Goal: Task Accomplishment & Management: Complete application form

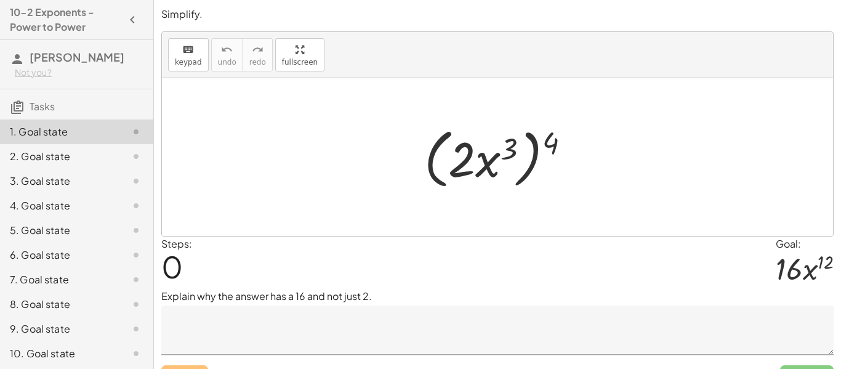
scroll to position [26, 0]
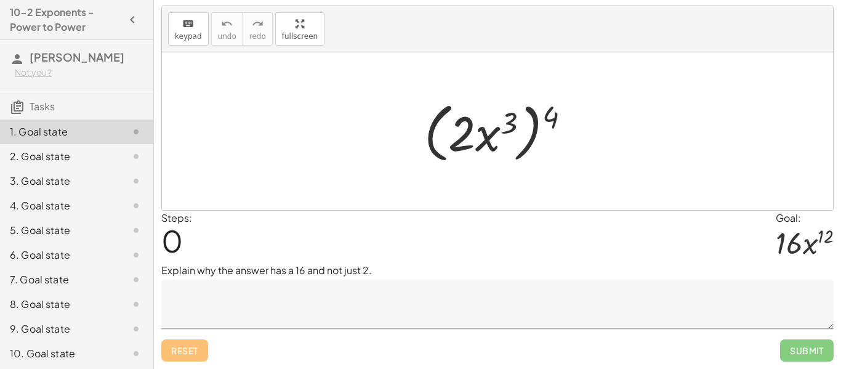
click at [413, 296] on textarea at bounding box center [497, 303] width 672 height 49
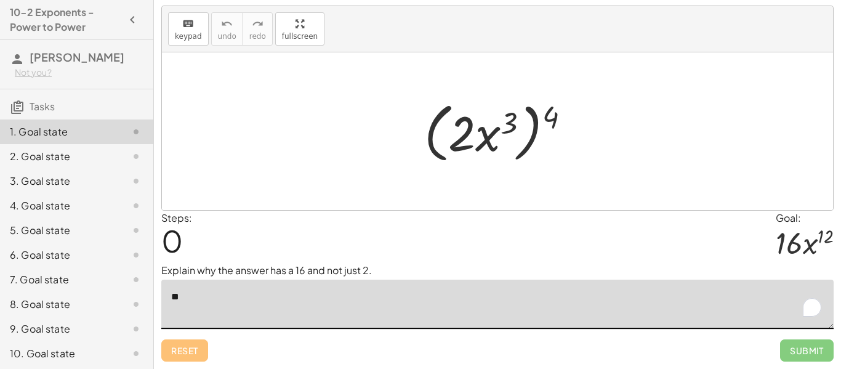
type textarea "*"
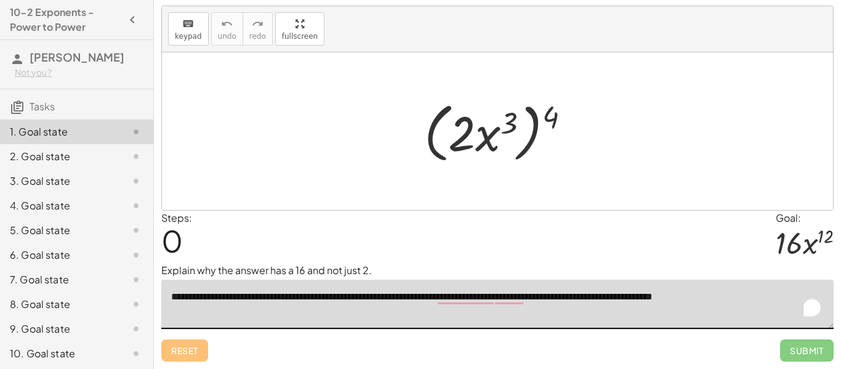
click at [188, 297] on textarea "**********" at bounding box center [497, 303] width 672 height 49
click at [440, 295] on textarea "**********" at bounding box center [497, 303] width 672 height 49
click at [491, 300] on textarea "**********" at bounding box center [497, 303] width 672 height 49
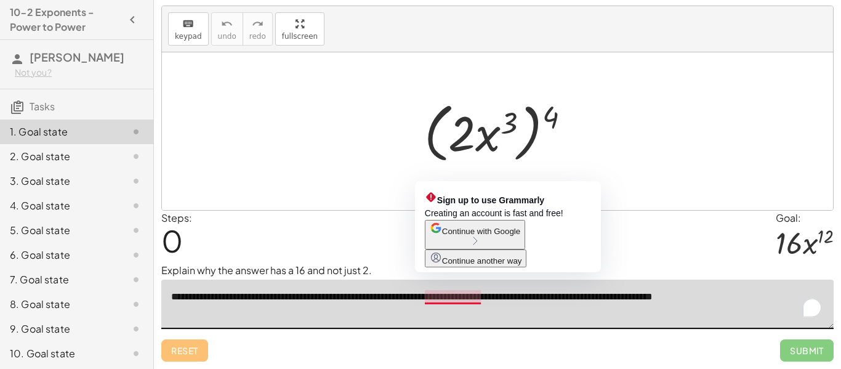
click at [453, 297] on textarea "**********" at bounding box center [497, 303] width 672 height 49
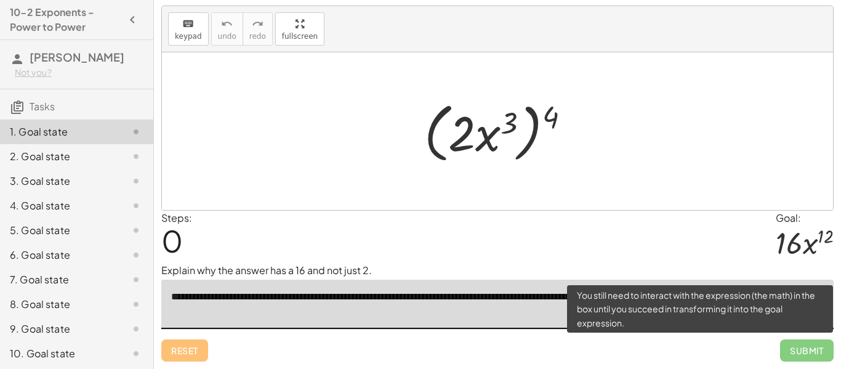
click at [823, 345] on span "Submit" at bounding box center [807, 350] width 54 height 22
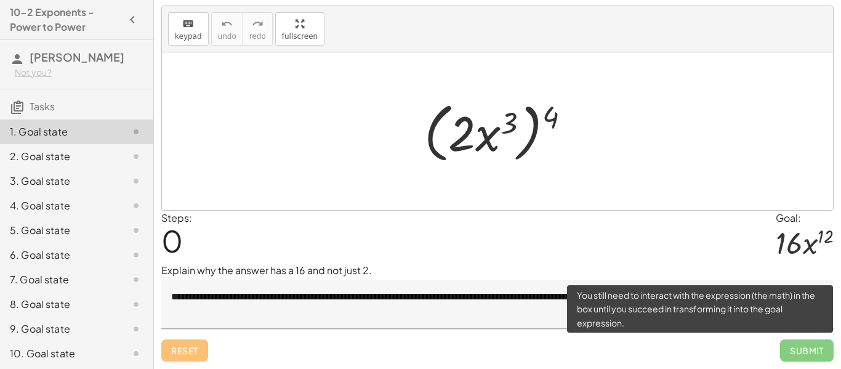
click at [801, 351] on span "Submit" at bounding box center [807, 350] width 54 height 22
click at [806, 349] on span "Submit" at bounding box center [807, 350] width 54 height 22
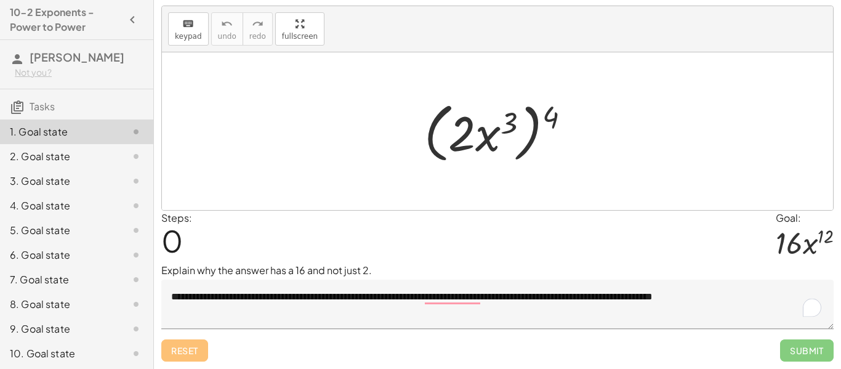
click at [546, 112] on div at bounding box center [502, 131] width 168 height 71
click at [531, 122] on div at bounding box center [502, 131] width 168 height 71
drag, startPoint x: 498, startPoint y: 129, endPoint x: 545, endPoint y: 147, distance: 49.7
click at [545, 147] on div at bounding box center [502, 131] width 168 height 71
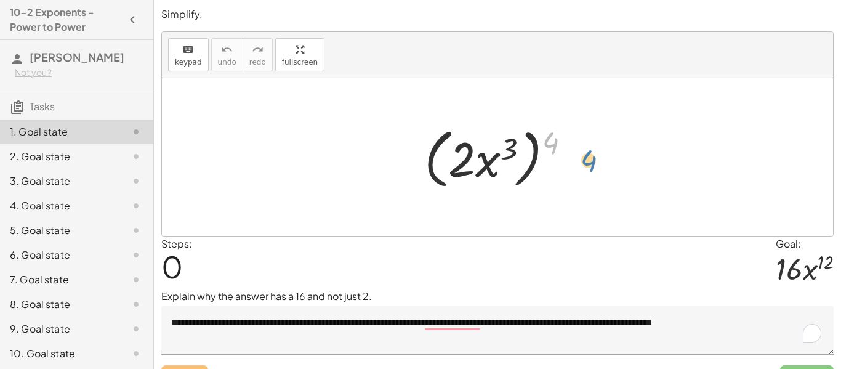
drag, startPoint x: 543, startPoint y: 149, endPoint x: 582, endPoint y: 167, distance: 42.7
click at [582, 167] on div at bounding box center [502, 157] width 168 height 71
click at [477, 164] on div at bounding box center [502, 157] width 168 height 71
click at [468, 162] on div at bounding box center [502, 157] width 168 height 71
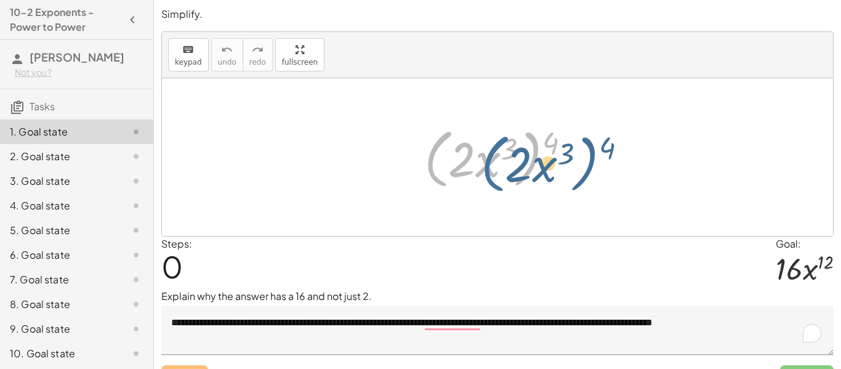
drag, startPoint x: 437, startPoint y: 167, endPoint x: 493, endPoint y: 172, distance: 56.2
click at [493, 172] on div at bounding box center [502, 157] width 168 height 71
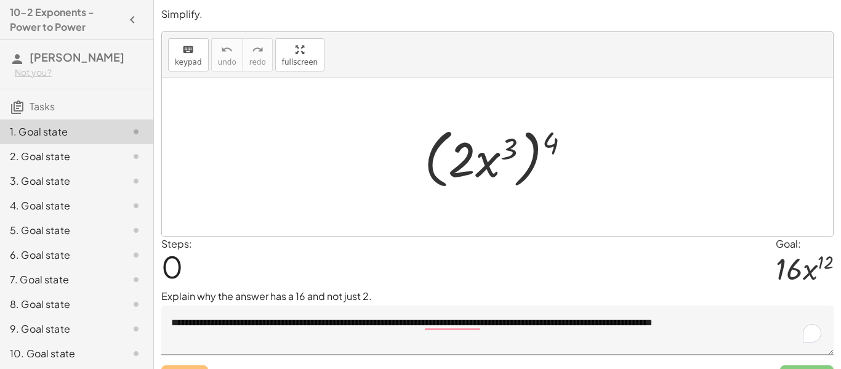
click at [545, 142] on div at bounding box center [502, 157] width 168 height 71
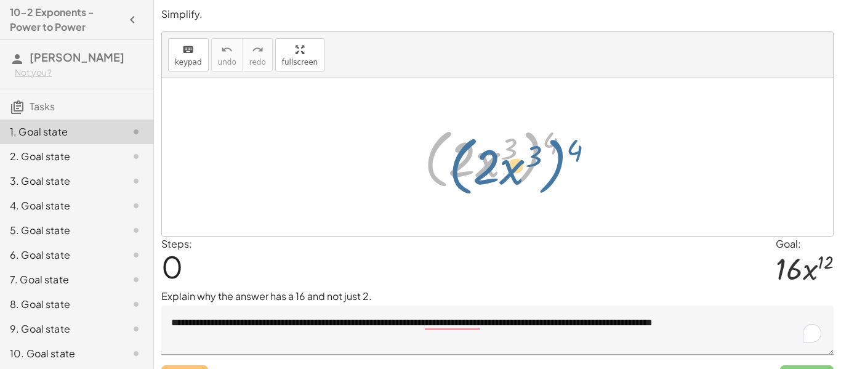
drag, startPoint x: 535, startPoint y: 155, endPoint x: 557, endPoint y: 159, distance: 22.6
click at [557, 159] on div at bounding box center [502, 157] width 168 height 71
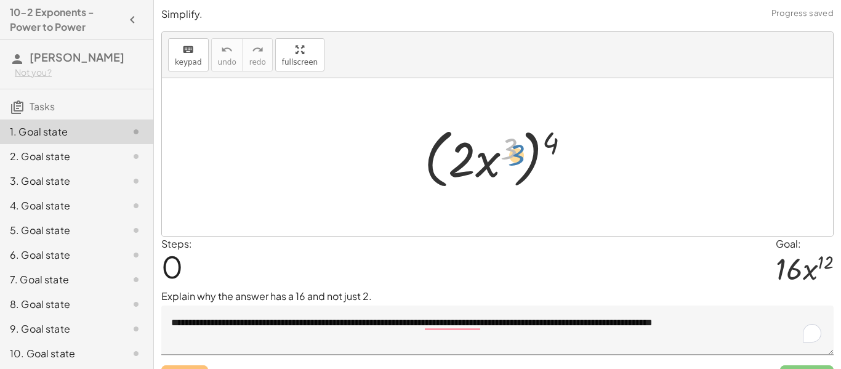
click at [513, 149] on div at bounding box center [502, 157] width 168 height 71
drag, startPoint x: 493, startPoint y: 162, endPoint x: 559, endPoint y: 177, distance: 66.9
click at [559, 177] on div at bounding box center [502, 157] width 168 height 71
drag, startPoint x: 497, startPoint y: 159, endPoint x: 618, endPoint y: 157, distance: 121.2
drag, startPoint x: 557, startPoint y: 146, endPoint x: 495, endPoint y: 154, distance: 62.0
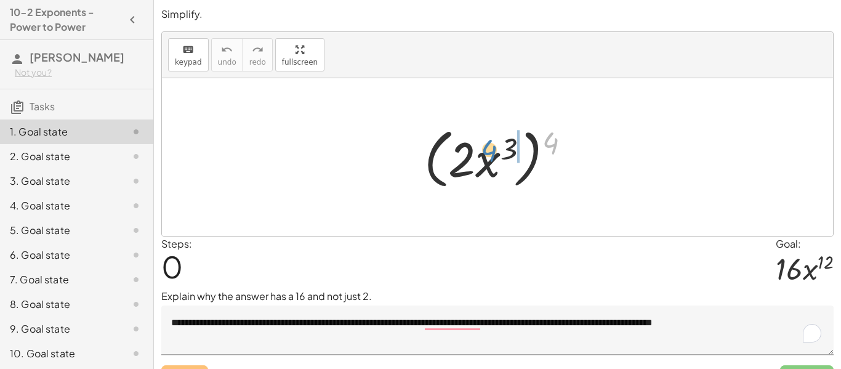
click at [495, 154] on div at bounding box center [502, 157] width 168 height 71
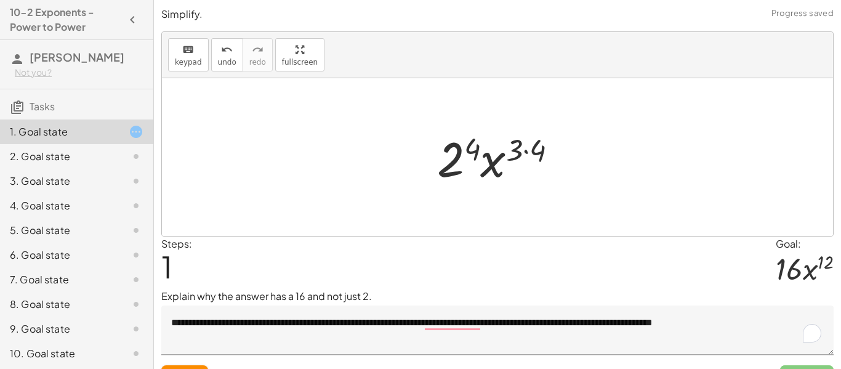
click at [469, 156] on div at bounding box center [502, 157] width 143 height 63
click at [526, 151] on div at bounding box center [502, 157] width 144 height 63
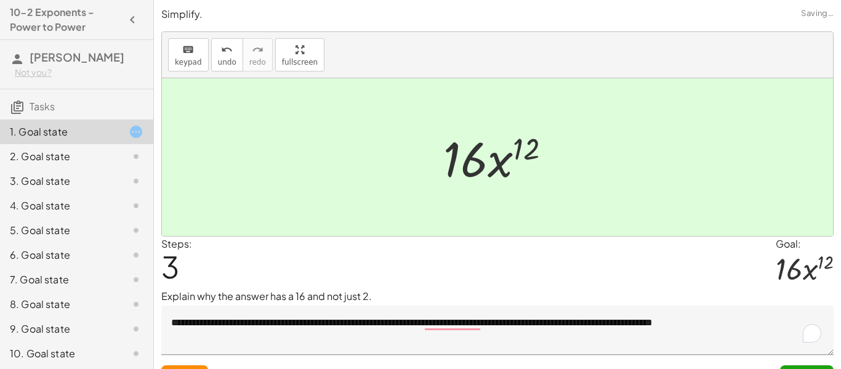
scroll to position [26, 0]
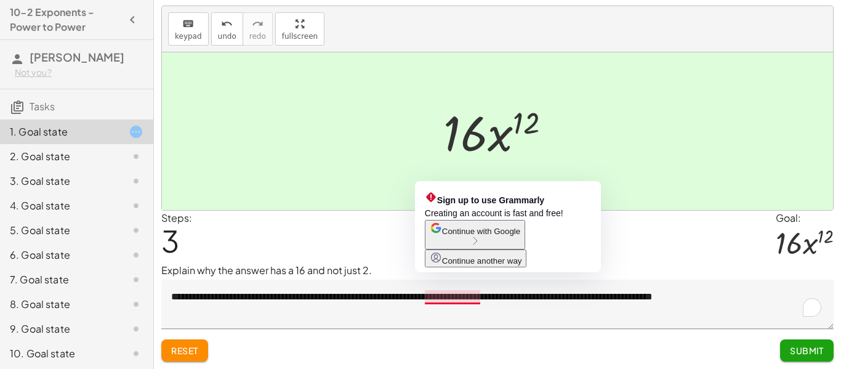
click at [471, 298] on textarea "**********" at bounding box center [497, 303] width 672 height 49
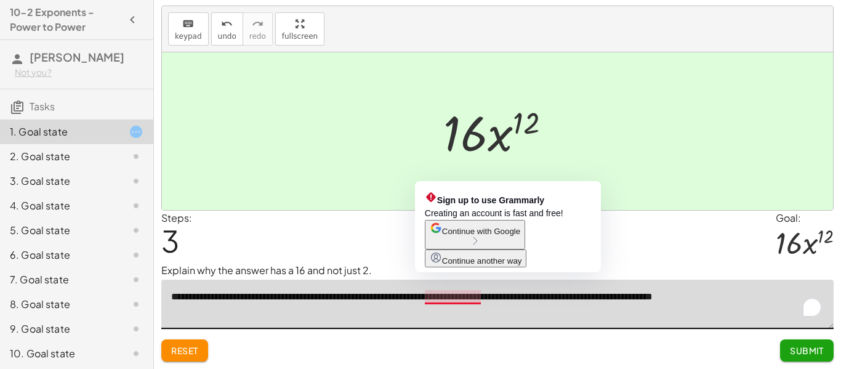
click at [476, 293] on textarea "**********" at bounding box center [497, 303] width 672 height 49
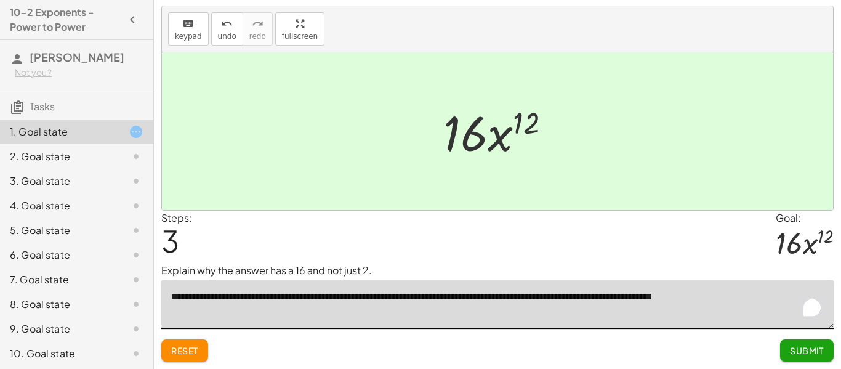
click at [764, 323] on textarea "**********" at bounding box center [497, 303] width 672 height 49
type textarea "**********"
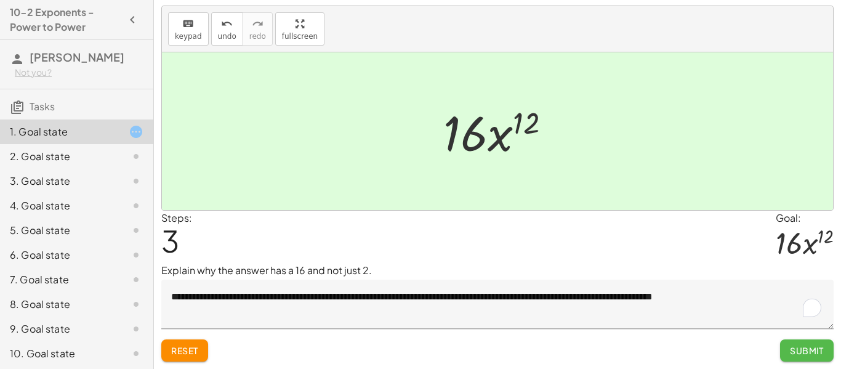
click at [789, 347] on span "Submit" at bounding box center [806, 350] width 34 height 11
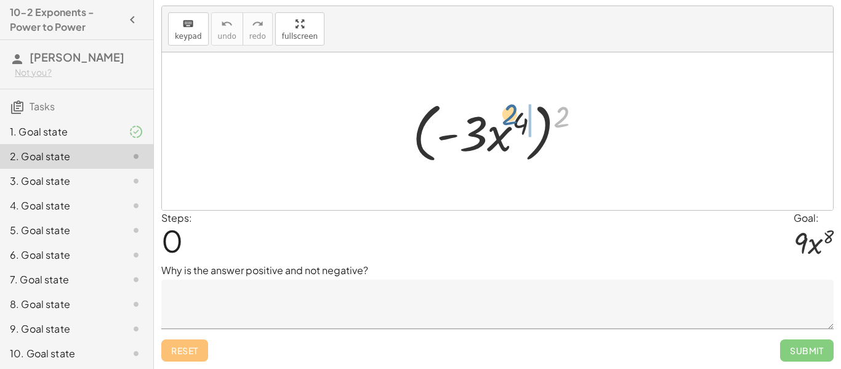
drag, startPoint x: 557, startPoint y: 122, endPoint x: 501, endPoint y: 120, distance: 56.6
click at [501, 120] on div at bounding box center [501, 131] width 191 height 71
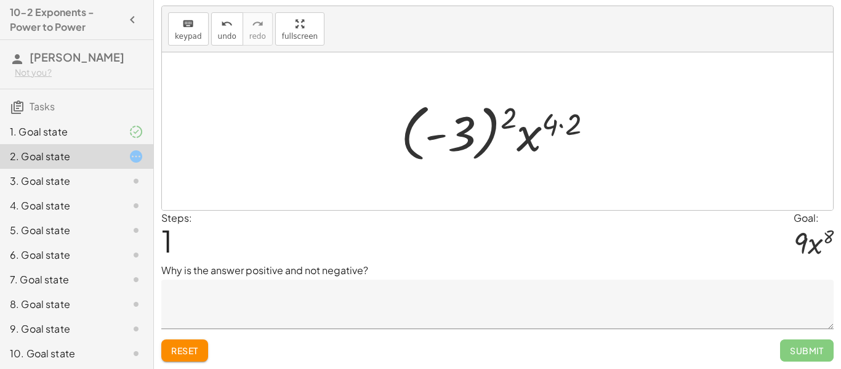
click at [514, 118] on div at bounding box center [501, 131] width 214 height 68
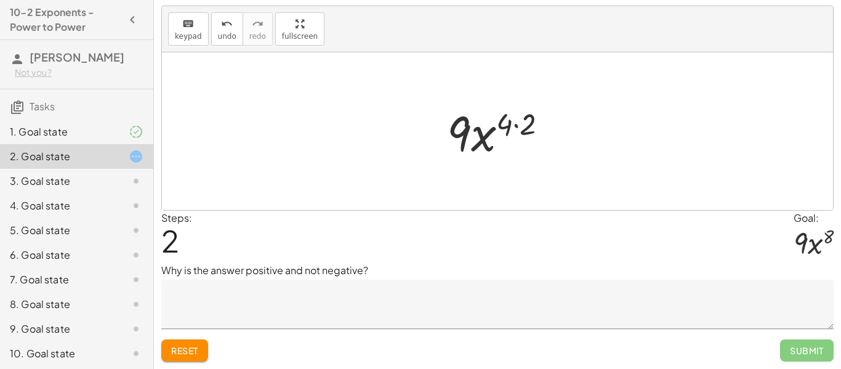
click at [525, 118] on div at bounding box center [502, 131] width 122 height 63
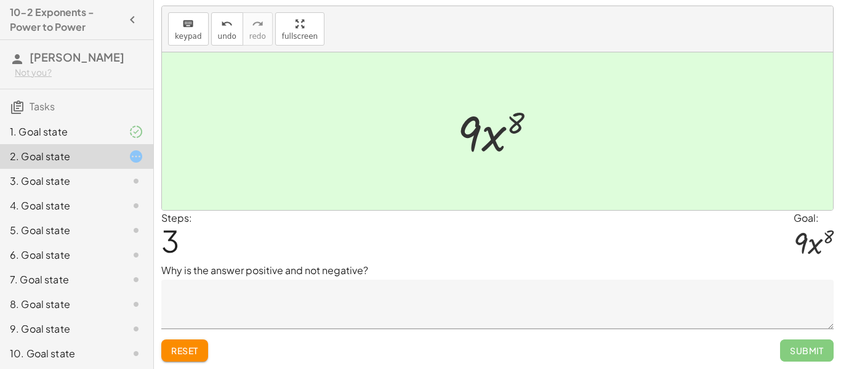
click at [362, 303] on textarea at bounding box center [497, 303] width 672 height 49
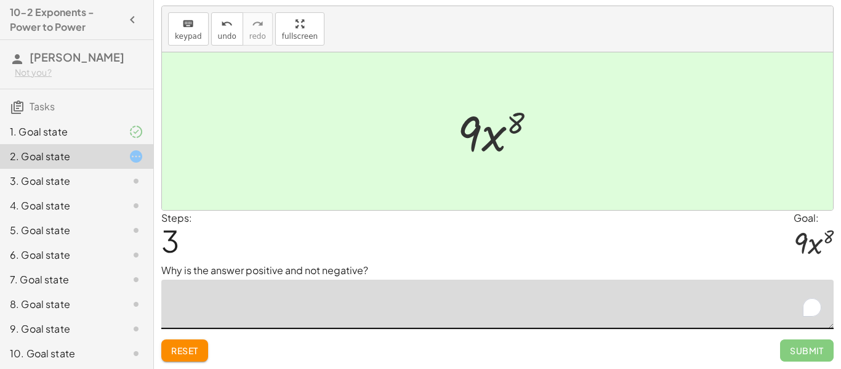
type textarea "*"
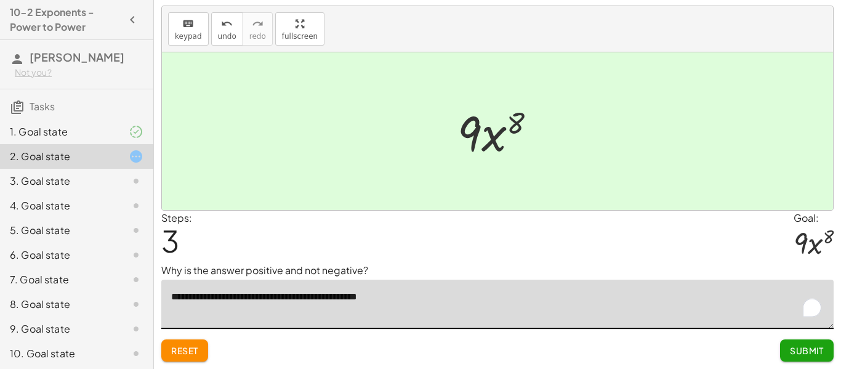
type textarea "**********"
click at [822, 345] on span "Submit" at bounding box center [806, 350] width 34 height 11
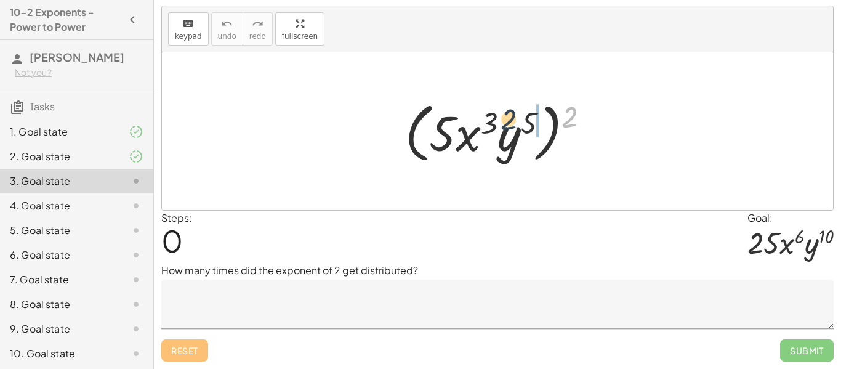
drag, startPoint x: 581, startPoint y: 119, endPoint x: 482, endPoint y: 124, distance: 99.2
click at [482, 124] on div at bounding box center [502, 131] width 206 height 71
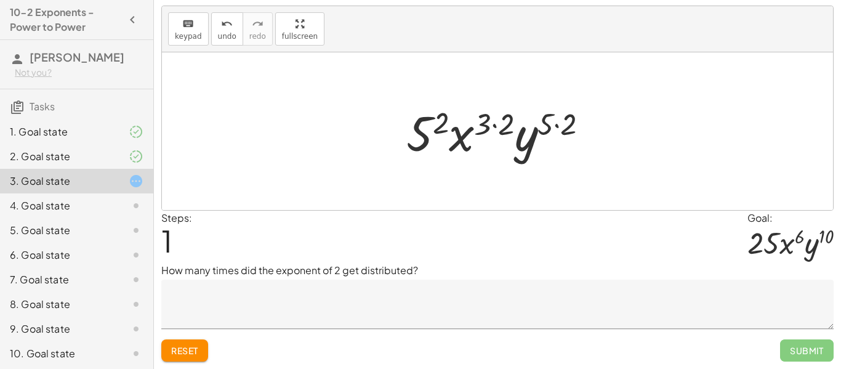
click at [445, 112] on div at bounding box center [502, 131] width 204 height 63
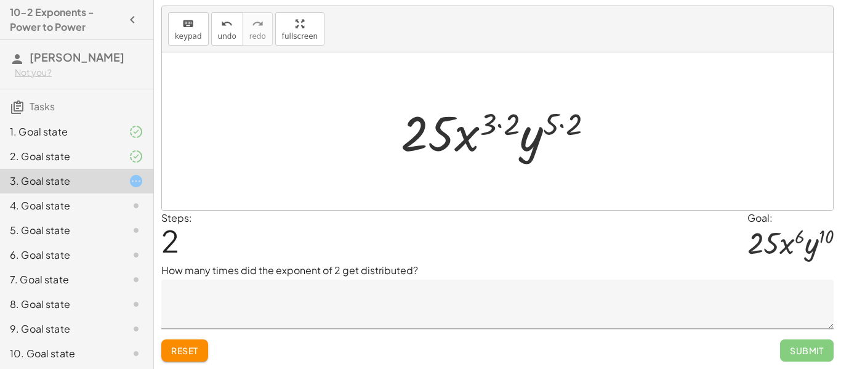
click at [489, 124] on div at bounding box center [501, 131] width 215 height 63
click at [495, 124] on div at bounding box center [501, 131] width 215 height 63
click at [501, 126] on div at bounding box center [501, 131] width 215 height 63
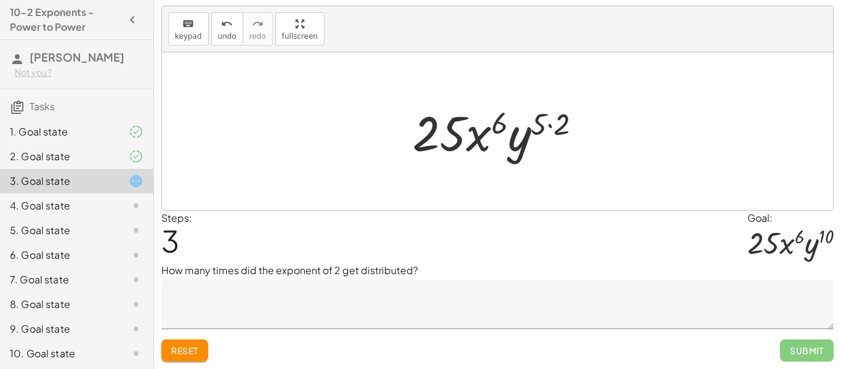
click at [549, 128] on div at bounding box center [501, 131] width 191 height 63
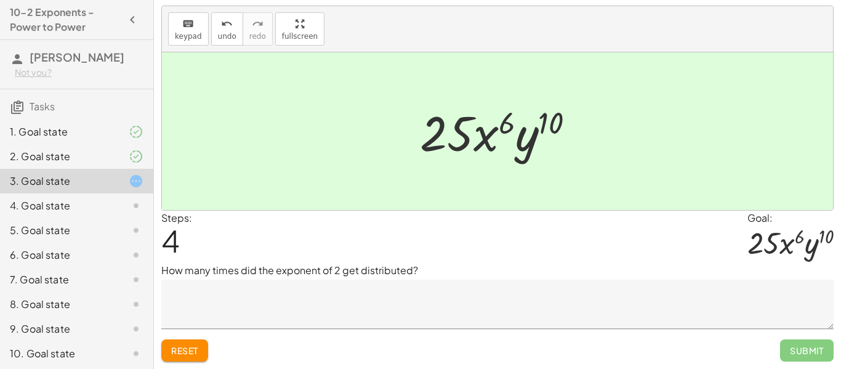
click at [306, 308] on textarea at bounding box center [497, 303] width 672 height 49
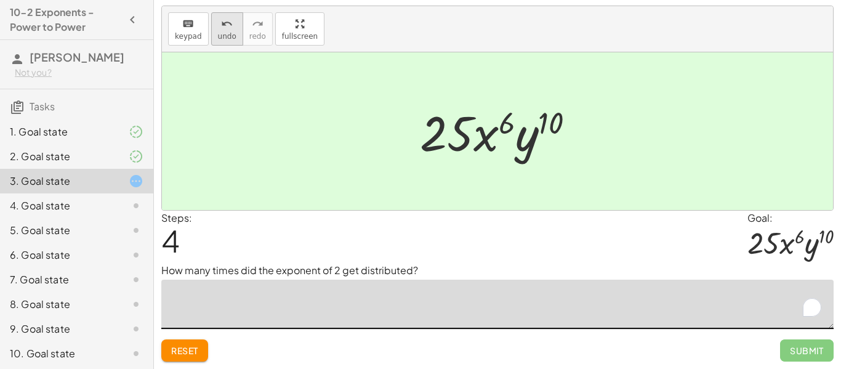
click at [218, 34] on span "undo" at bounding box center [227, 36] width 18 height 9
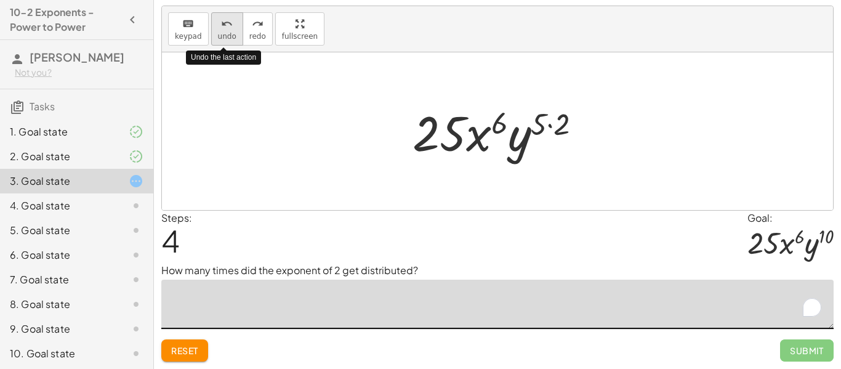
click at [218, 34] on span "undo" at bounding box center [227, 36] width 18 height 9
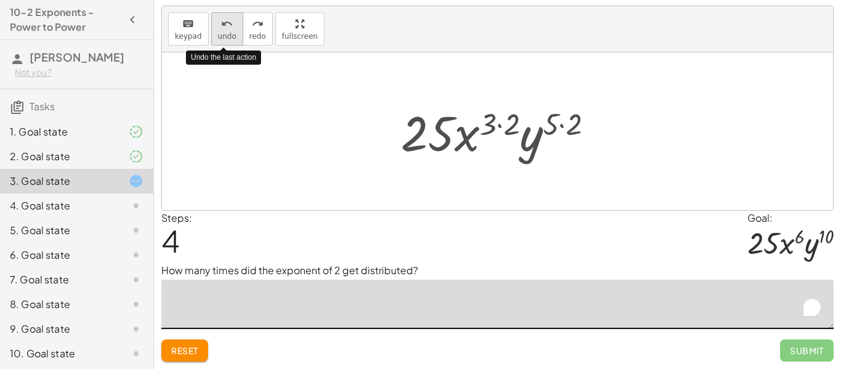
click at [218, 34] on span "undo" at bounding box center [227, 36] width 18 height 9
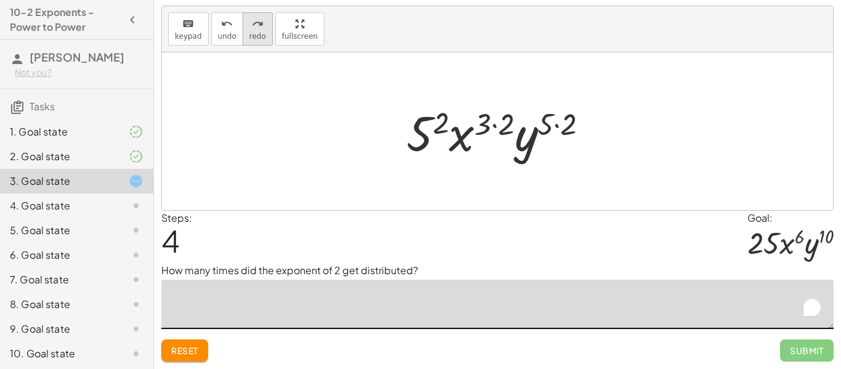
click at [244, 29] on button "redo redo" at bounding box center [257, 28] width 30 height 33
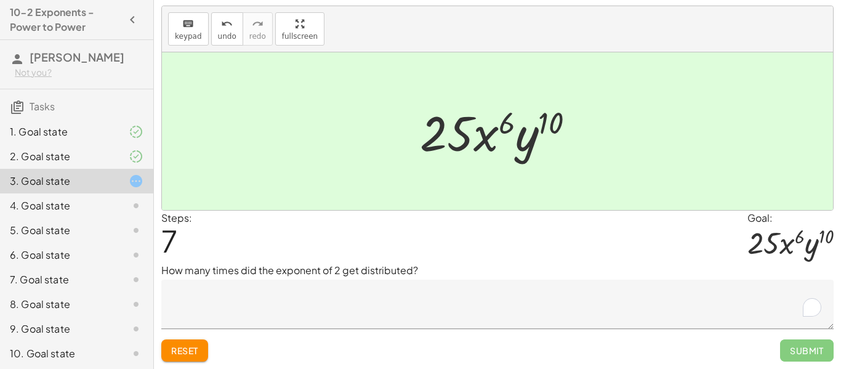
click at [306, 310] on textarea "To enrich screen reader interactions, please activate Accessibility in Grammarl…" at bounding box center [497, 303] width 672 height 49
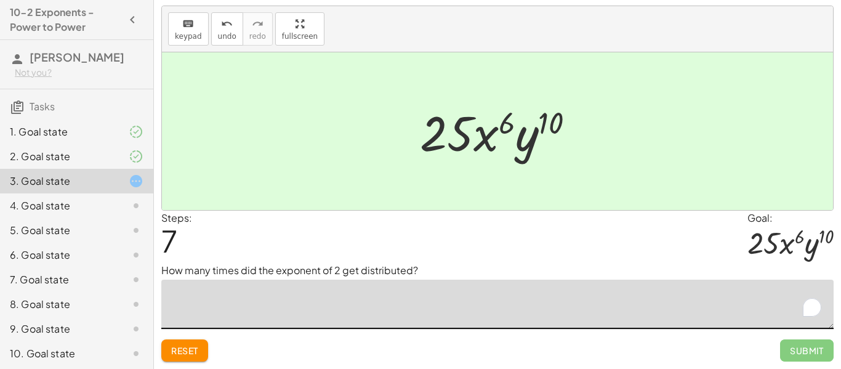
type textarea "*"
type textarea "**********"
click at [823, 349] on span "Submit" at bounding box center [806, 350] width 34 height 11
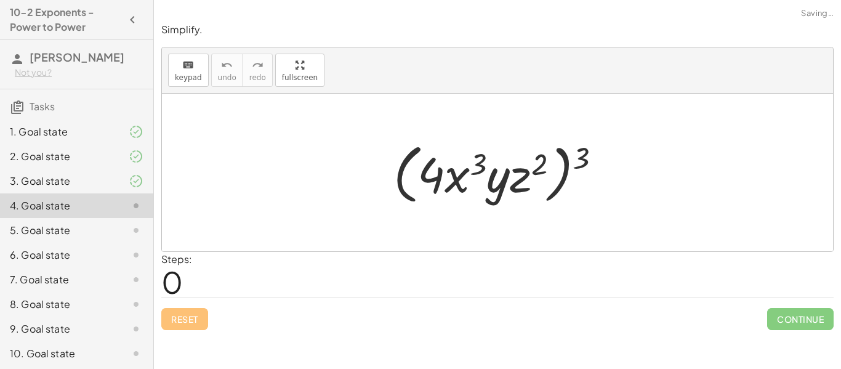
scroll to position [0, 0]
drag, startPoint x: 580, startPoint y: 156, endPoint x: 469, endPoint y: 153, distance: 111.4
click at [469, 153] on div at bounding box center [502, 172] width 230 height 71
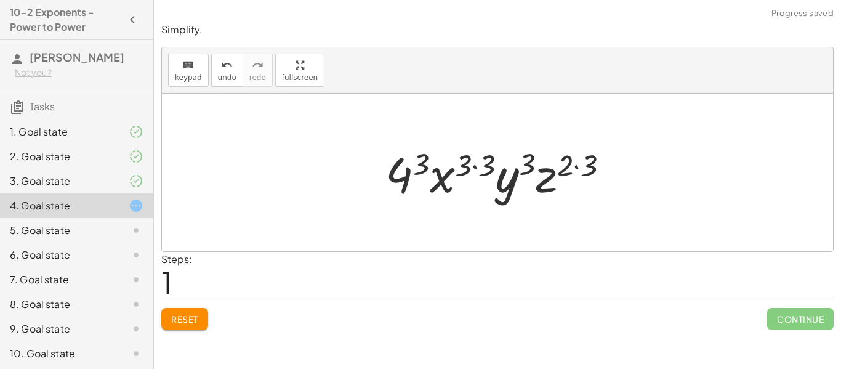
click at [426, 166] on div at bounding box center [502, 172] width 246 height 63
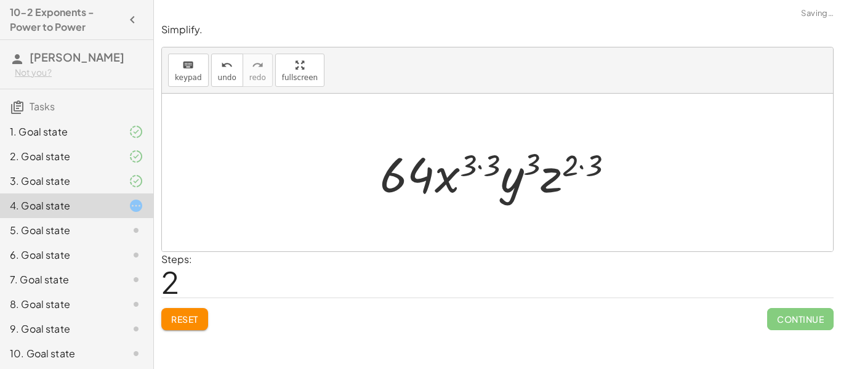
click at [472, 164] on div at bounding box center [501, 172] width 256 height 63
click at [480, 167] on div at bounding box center [501, 172] width 256 height 63
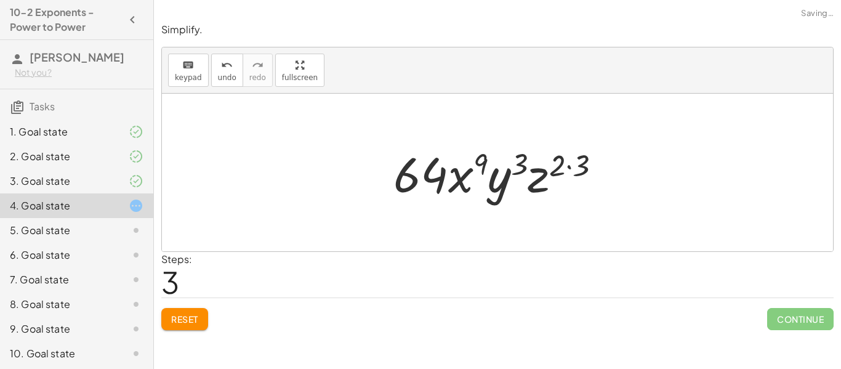
click at [567, 166] on div at bounding box center [502, 172] width 230 height 63
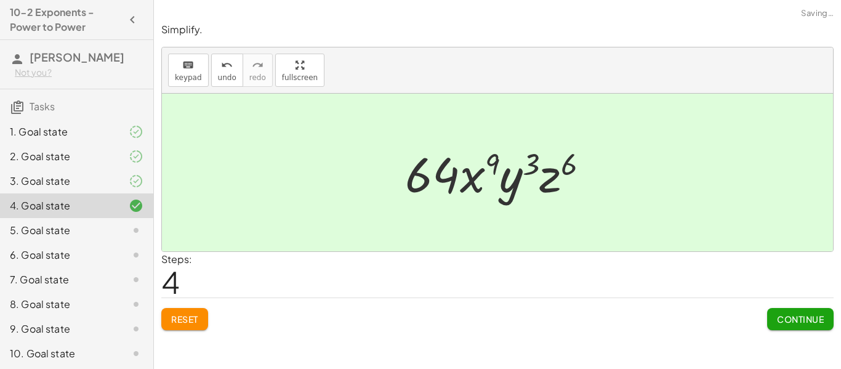
click at [786, 317] on span "Continue" at bounding box center [800, 318] width 47 height 11
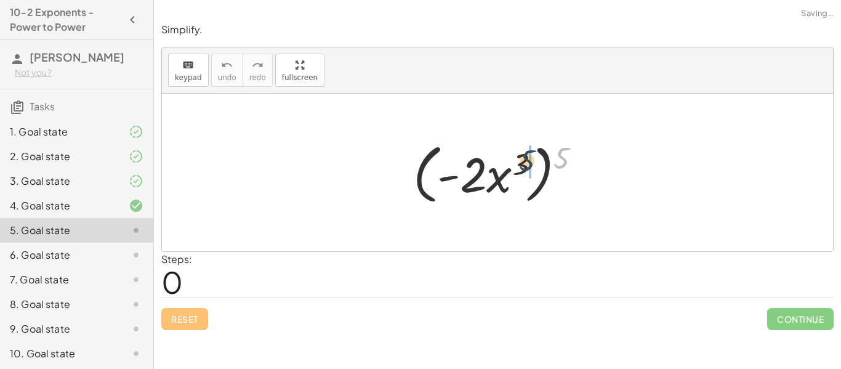
drag, startPoint x: 562, startPoint y: 152, endPoint x: 501, endPoint y: 155, distance: 60.4
click at [501, 155] on div at bounding box center [502, 172] width 190 height 71
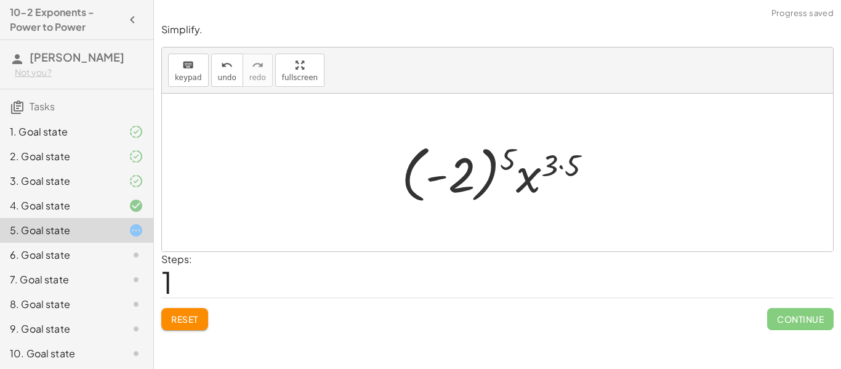
click at [505, 158] on div at bounding box center [501, 172] width 213 height 68
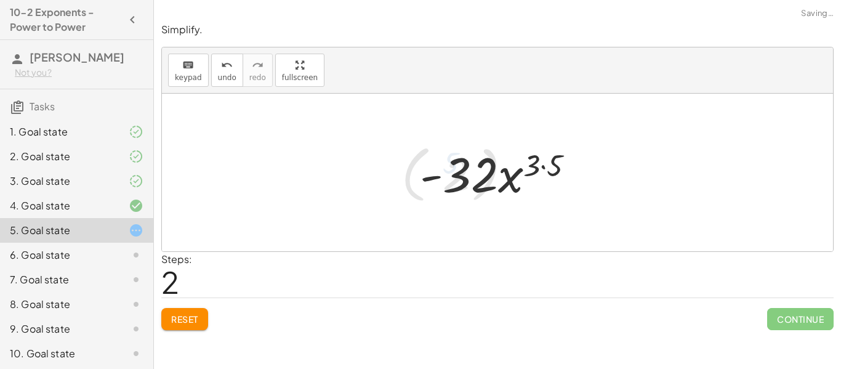
click at [537, 166] on div at bounding box center [501, 172] width 177 height 63
click at [537, 167] on div at bounding box center [501, 172] width 177 height 63
click at [541, 167] on div at bounding box center [501, 172] width 177 height 63
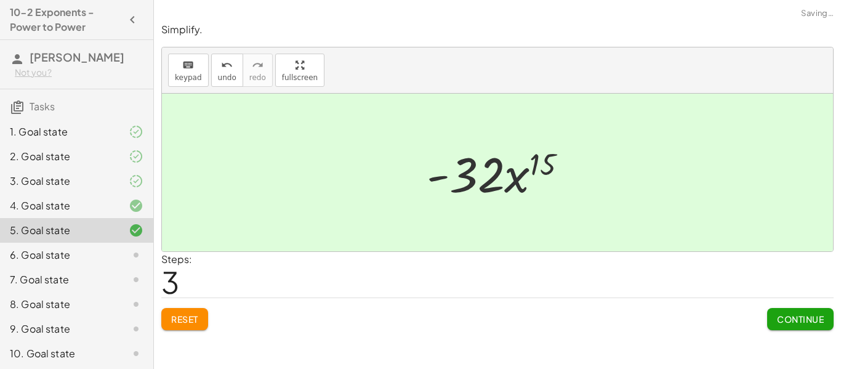
click at [800, 322] on span "Continue" at bounding box center [800, 318] width 47 height 11
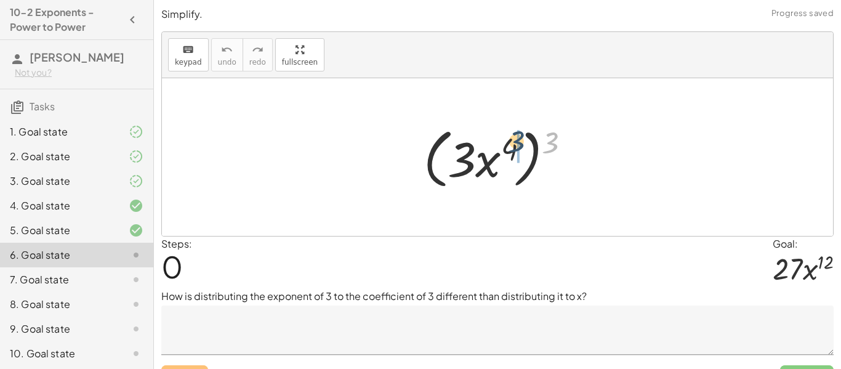
drag, startPoint x: 545, startPoint y: 146, endPoint x: 499, endPoint y: 146, distance: 45.5
click at [499, 146] on div at bounding box center [501, 157] width 169 height 71
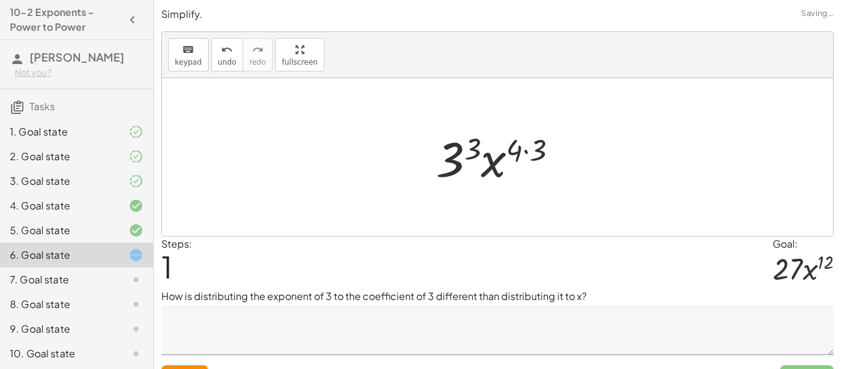
click at [476, 146] on div at bounding box center [501, 157] width 144 height 63
click at [527, 154] on div at bounding box center [501, 157] width 149 height 63
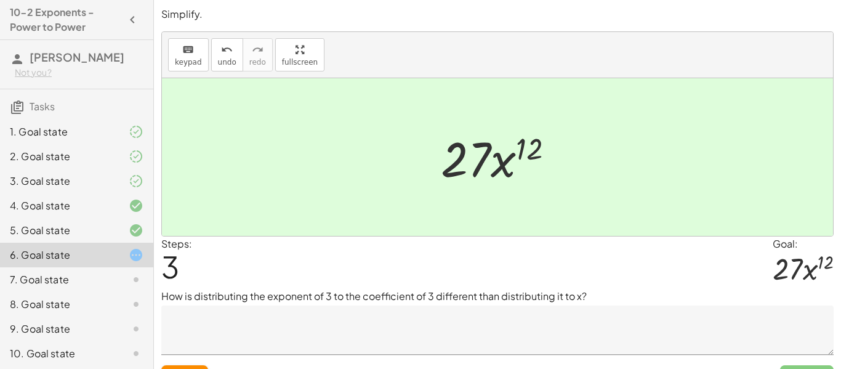
scroll to position [26, 0]
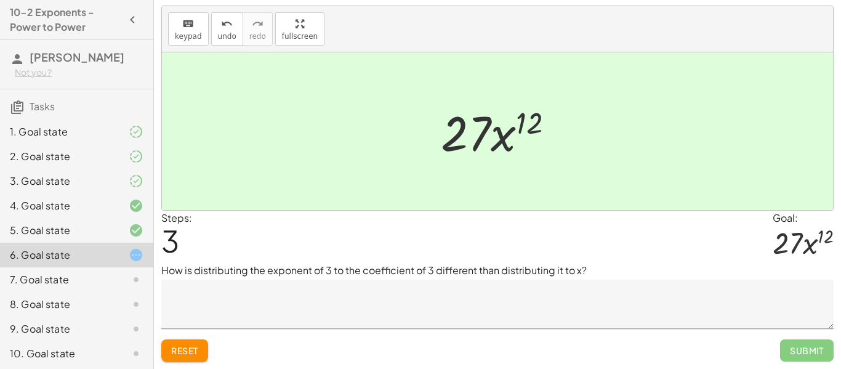
click at [594, 294] on textarea at bounding box center [497, 303] width 672 height 49
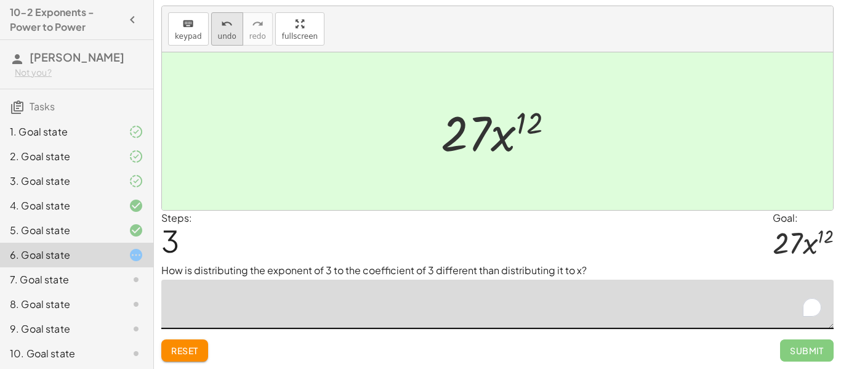
click at [225, 22] on icon "undo" at bounding box center [227, 24] width 12 height 15
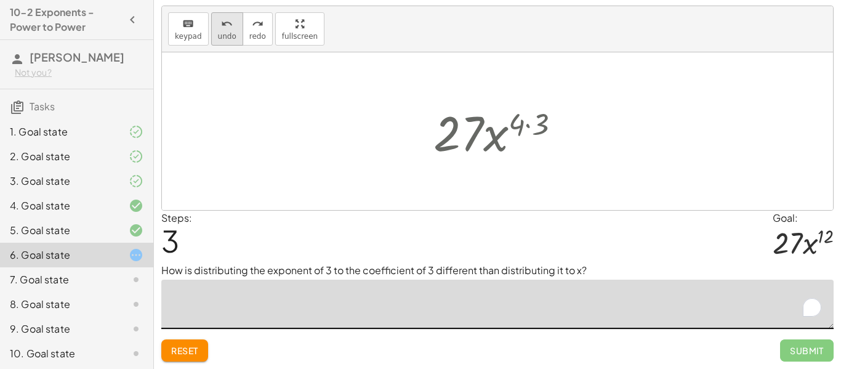
click at [225, 22] on icon "undo" at bounding box center [227, 24] width 12 height 15
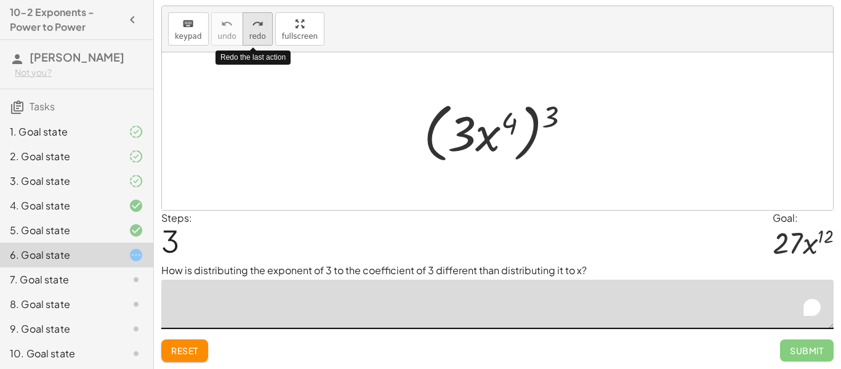
click at [249, 27] on div "redo" at bounding box center [257, 23] width 17 height 15
click at [242, 30] on button "redo redo" at bounding box center [257, 28] width 30 height 33
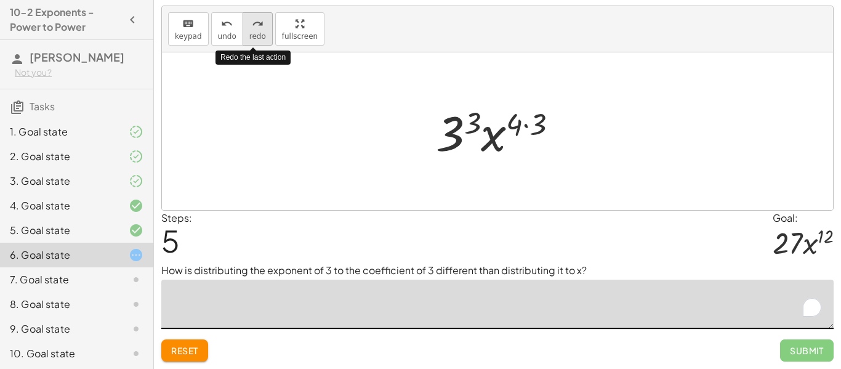
click at [242, 30] on button "redo redo" at bounding box center [257, 28] width 30 height 33
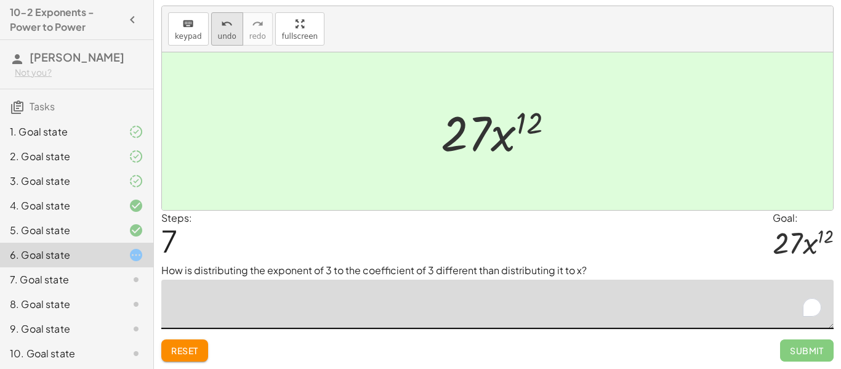
click at [236, 29] on button "undo undo" at bounding box center [227, 28] width 32 height 33
click at [236, 30] on button "undo undo" at bounding box center [227, 28] width 32 height 33
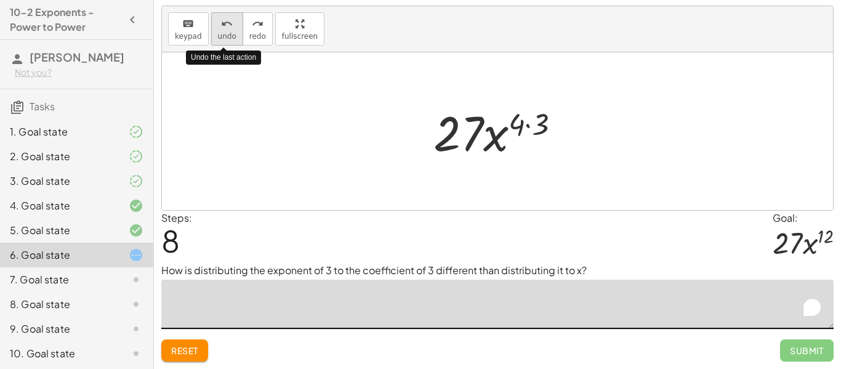
click at [236, 30] on button "undo undo" at bounding box center [227, 28] width 32 height 33
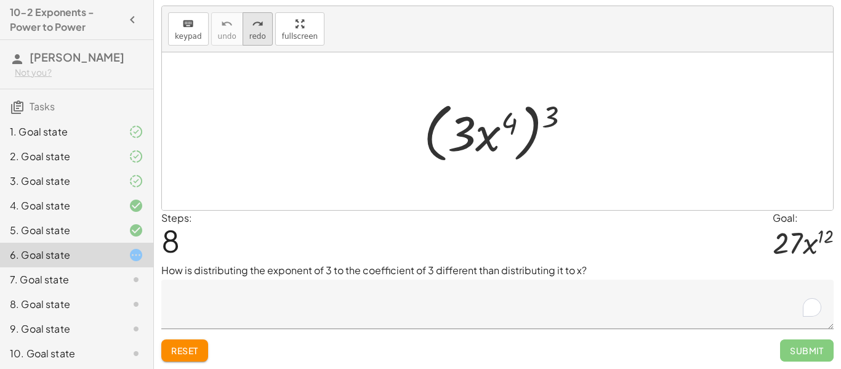
click at [252, 32] on span "redo" at bounding box center [257, 36] width 17 height 9
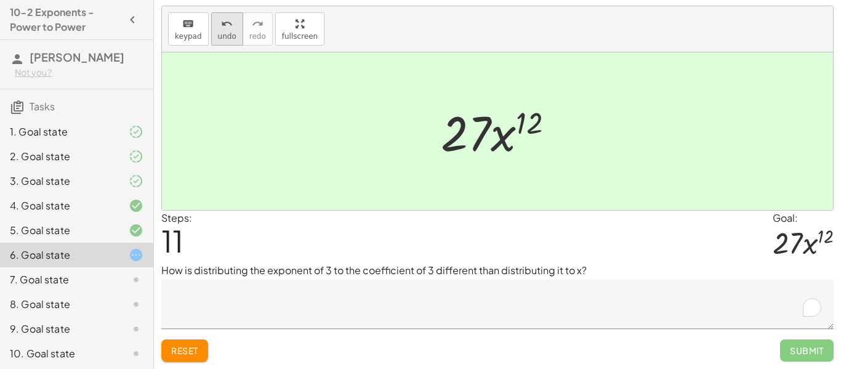
click at [233, 29] on button "undo undo" at bounding box center [227, 28] width 32 height 33
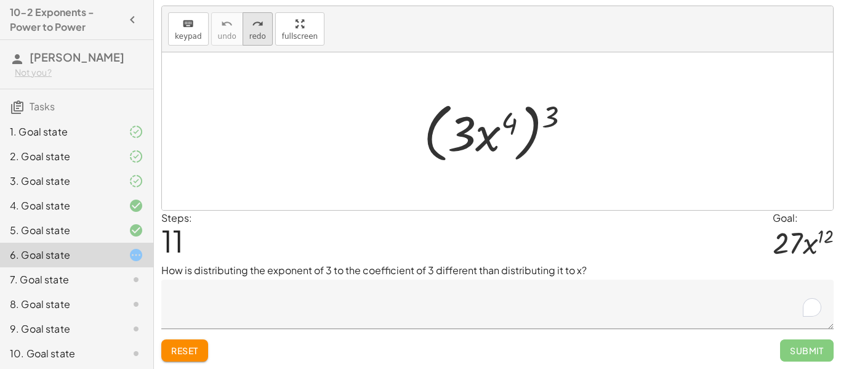
click at [252, 32] on span "redo" at bounding box center [257, 36] width 17 height 9
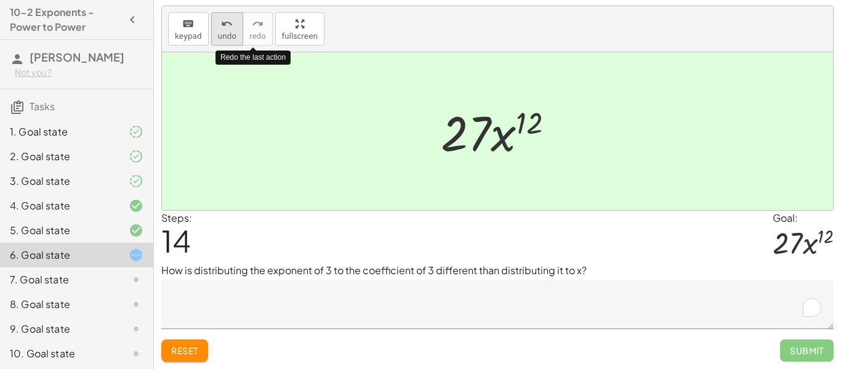
click at [227, 30] on icon "undo" at bounding box center [227, 24] width 12 height 15
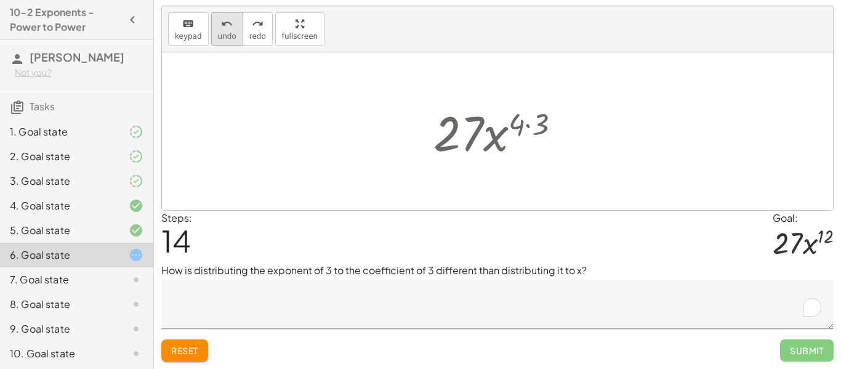
click at [227, 30] on icon "undo" at bounding box center [227, 24] width 12 height 15
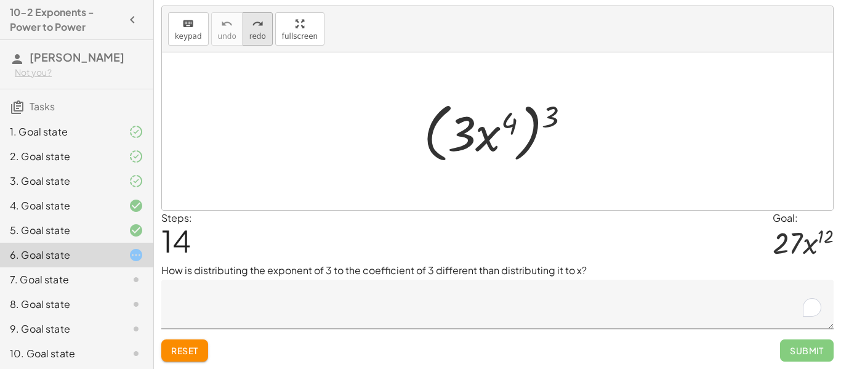
click at [242, 30] on button "redo redo" at bounding box center [257, 28] width 30 height 33
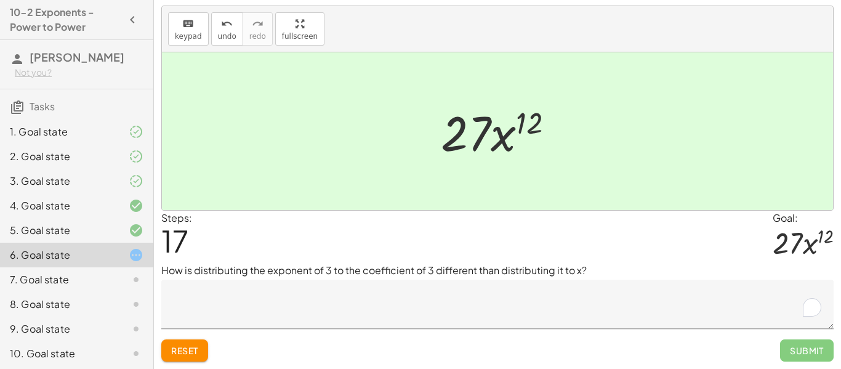
click at [186, 343] on button "Reset" at bounding box center [184, 350] width 47 height 22
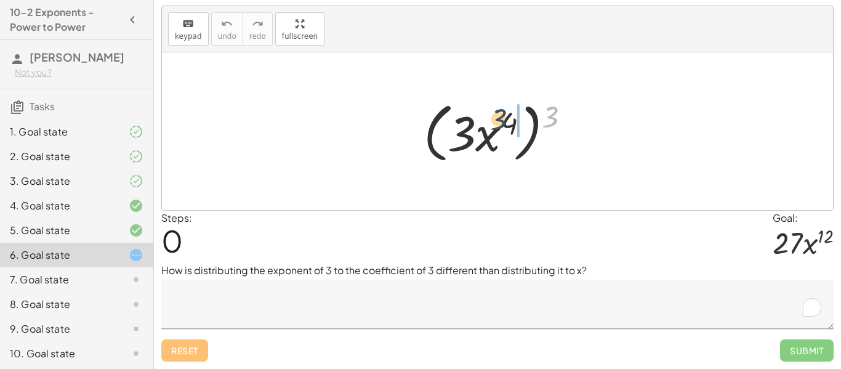
drag, startPoint x: 544, startPoint y: 121, endPoint x: 491, endPoint y: 124, distance: 53.0
click at [491, 124] on div at bounding box center [501, 131] width 169 height 71
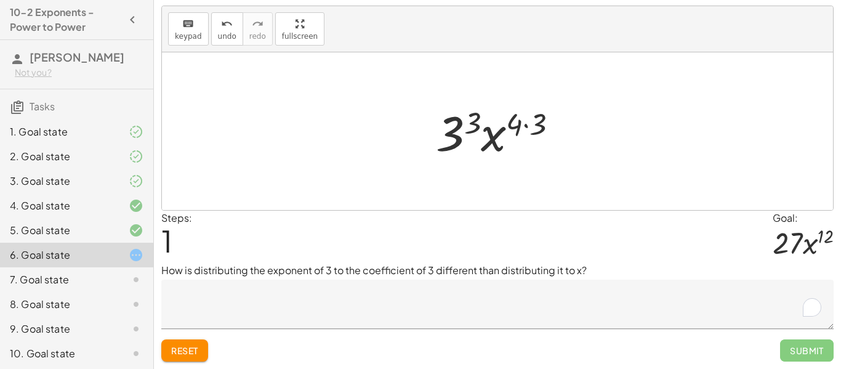
click at [474, 119] on div at bounding box center [501, 131] width 144 height 63
click at [525, 126] on div at bounding box center [501, 131] width 149 height 63
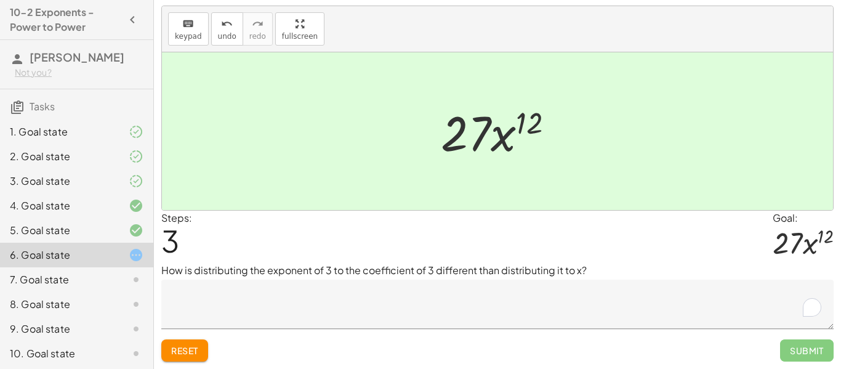
click at [449, 292] on textarea "To enrich screen reader interactions, please activate Accessibility in Grammarl…" at bounding box center [497, 303] width 672 height 49
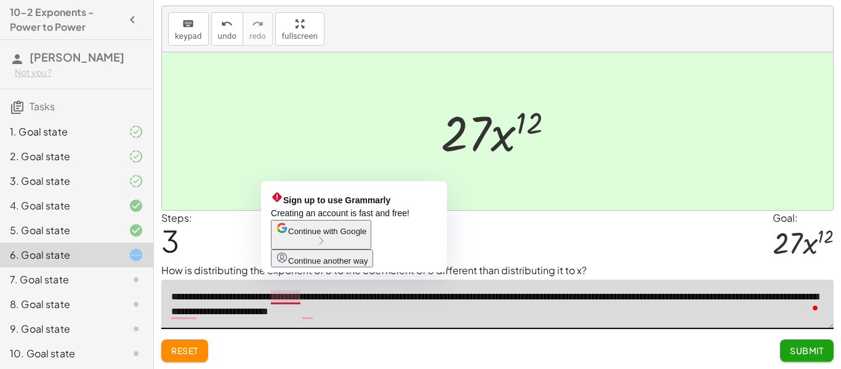
click at [294, 294] on textarea "**********" at bounding box center [497, 303] width 672 height 49
click at [293, 295] on textarea "**********" at bounding box center [497, 303] width 672 height 49
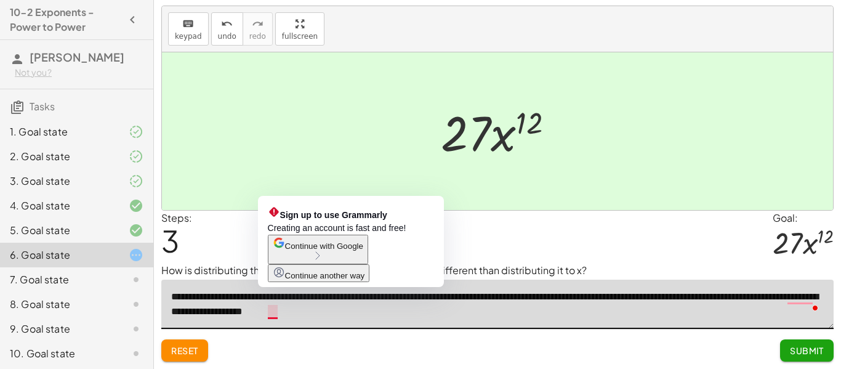
click at [273, 310] on textarea "**********" at bounding box center [497, 303] width 672 height 49
click at [273, 311] on textarea "**********" at bounding box center [497, 303] width 672 height 49
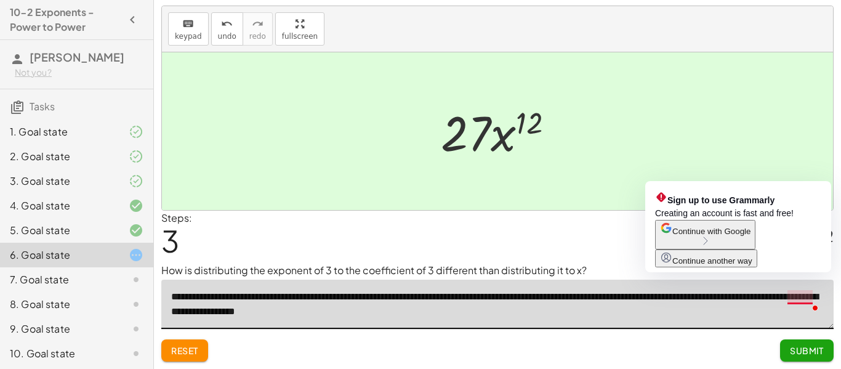
click at [802, 297] on textarea "**********" at bounding box center [497, 303] width 672 height 49
type textarea "**********"
click at [821, 338] on div "Submit" at bounding box center [807, 345] width 54 height 32
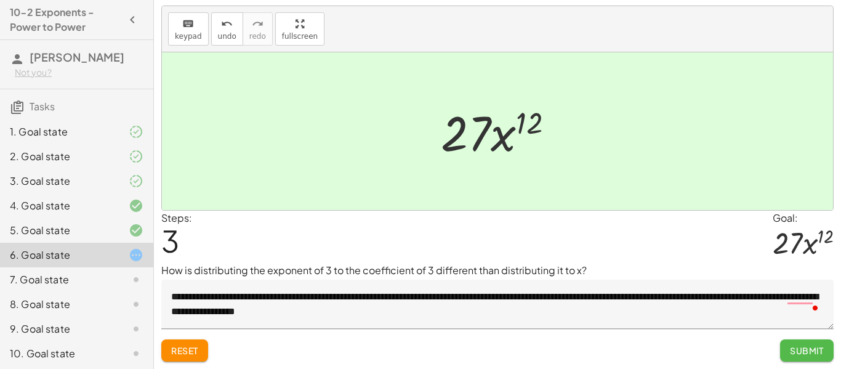
click at [822, 341] on button "Submit" at bounding box center [807, 350] width 54 height 22
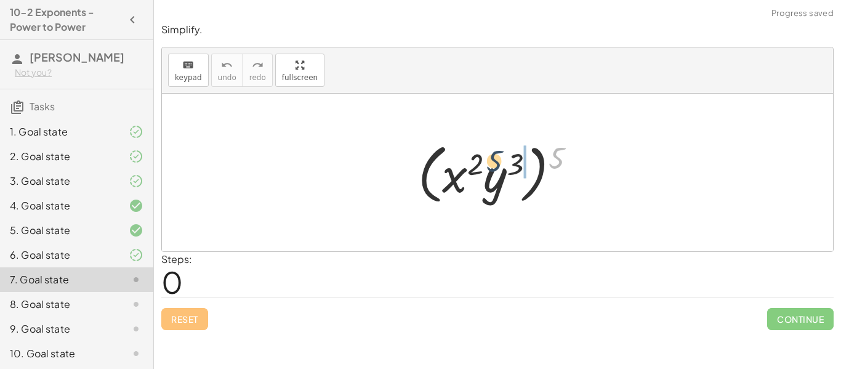
drag, startPoint x: 553, startPoint y: 163, endPoint x: 486, endPoint y: 166, distance: 66.5
click at [486, 166] on div at bounding box center [502, 172] width 180 height 71
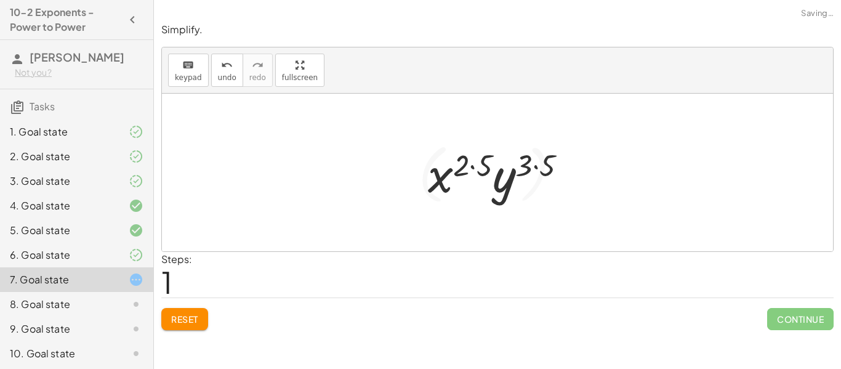
click at [479, 161] on div at bounding box center [501, 172] width 161 height 63
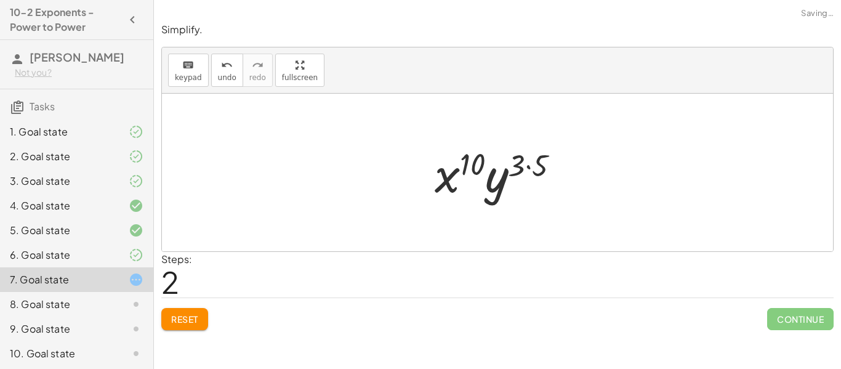
click at [527, 166] on div at bounding box center [501, 172] width 147 height 63
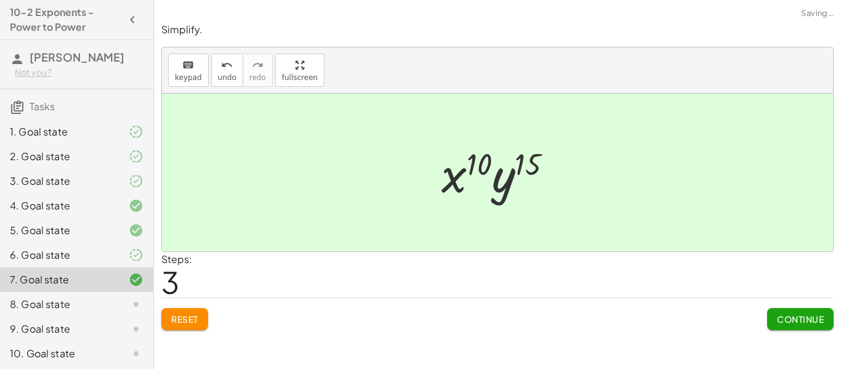
click at [795, 326] on button "Continue" at bounding box center [800, 319] width 66 height 22
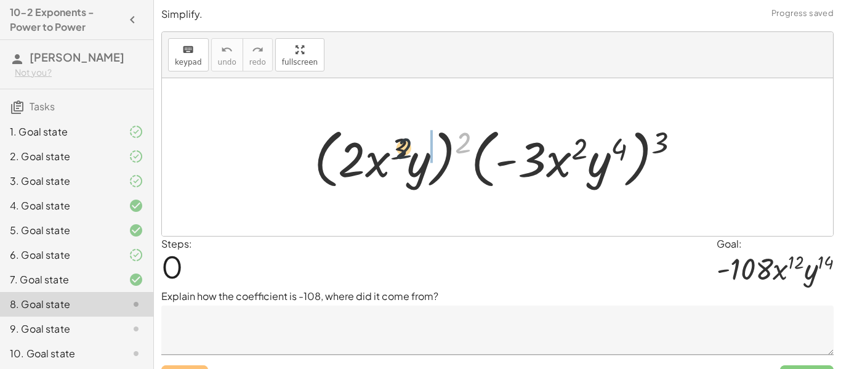
drag, startPoint x: 469, startPoint y: 146, endPoint x: 393, endPoint y: 153, distance: 76.7
click at [393, 153] on div at bounding box center [502, 157] width 388 height 71
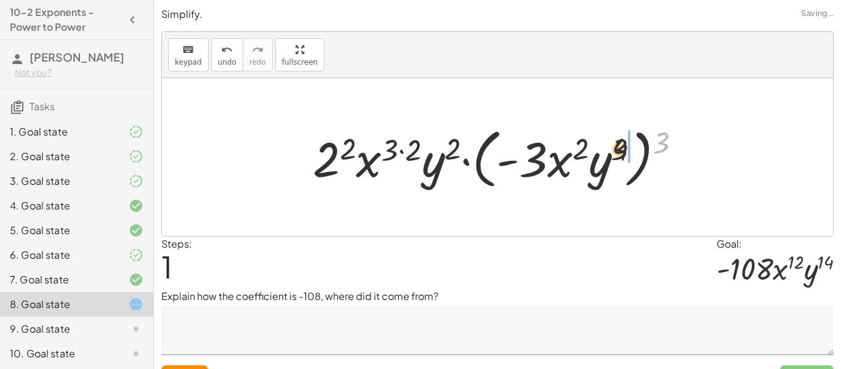
drag, startPoint x: 673, startPoint y: 133, endPoint x: 576, endPoint y: 146, distance: 97.5
click at [576, 146] on div at bounding box center [501, 157] width 391 height 71
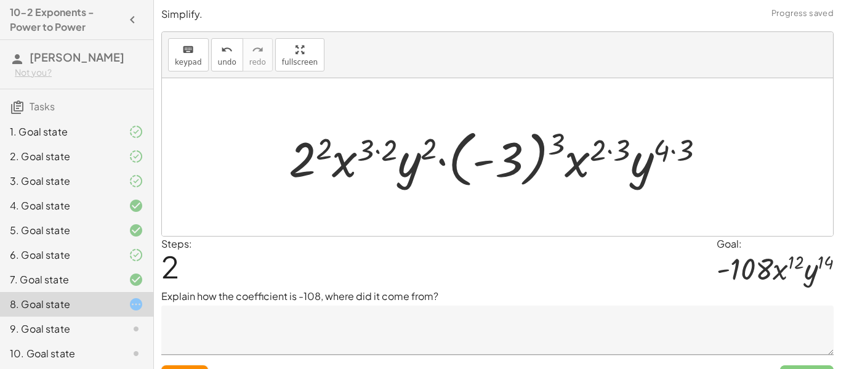
click at [561, 144] on div at bounding box center [501, 157] width 438 height 68
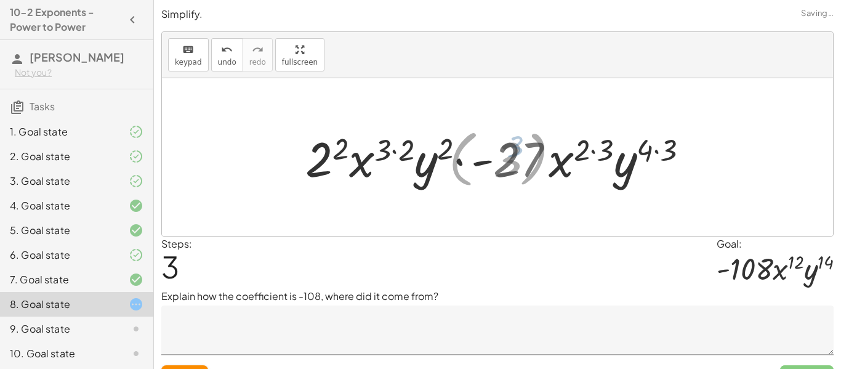
click at [594, 150] on div at bounding box center [502, 157] width 394 height 63
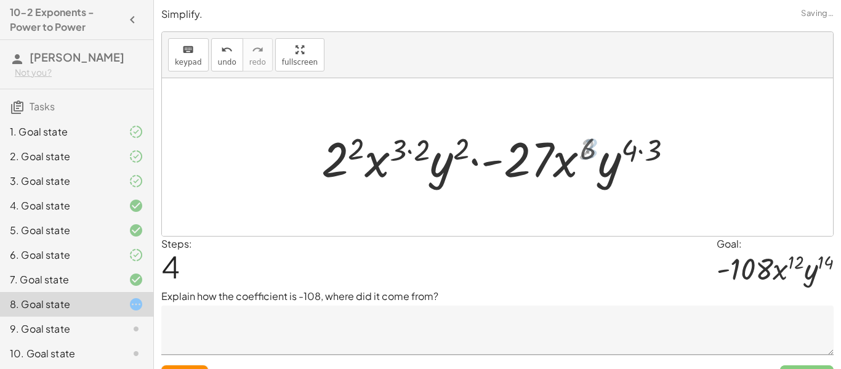
click at [634, 159] on div at bounding box center [501, 157] width 371 height 63
click at [422, 145] on div at bounding box center [501, 157] width 371 height 63
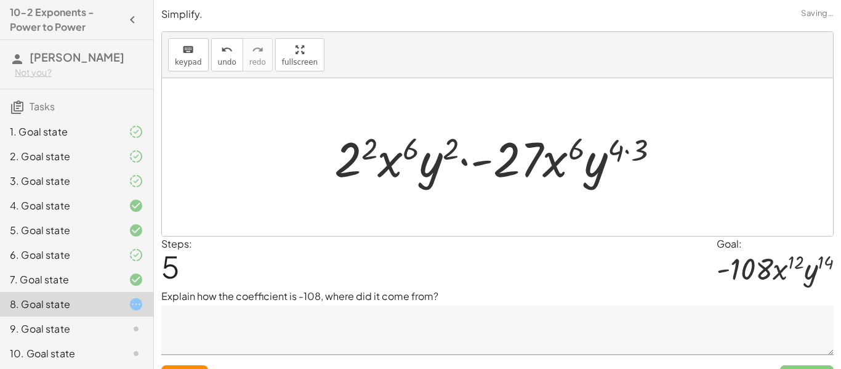
click at [626, 150] on div at bounding box center [501, 157] width 347 height 63
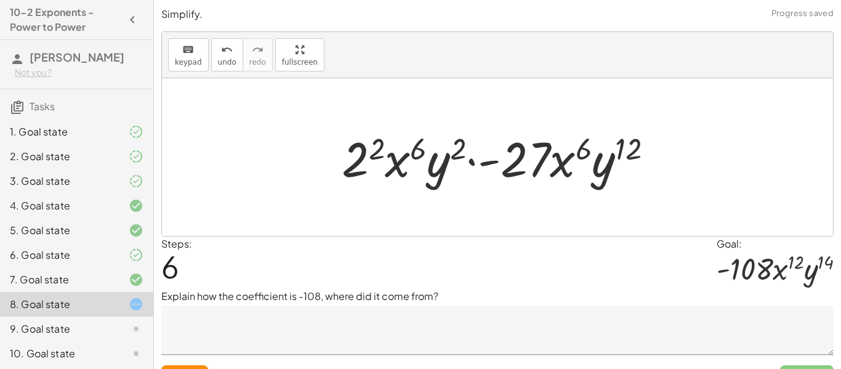
click at [471, 161] on div at bounding box center [502, 157] width 334 height 63
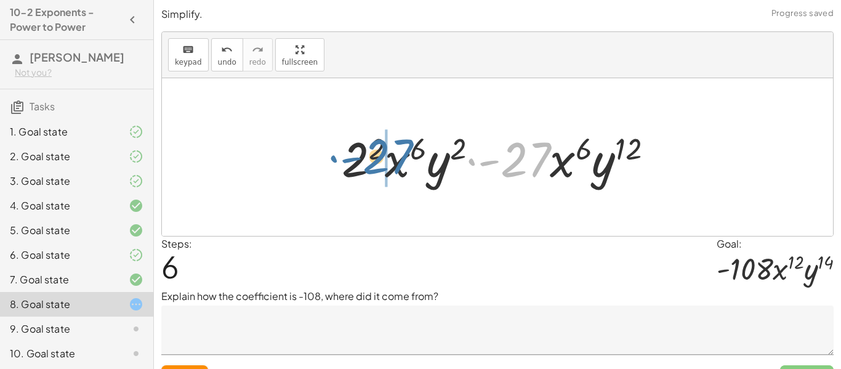
drag, startPoint x: 502, startPoint y: 162, endPoint x: 352, endPoint y: 158, distance: 150.2
click at [352, 158] on div at bounding box center [502, 157] width 334 height 63
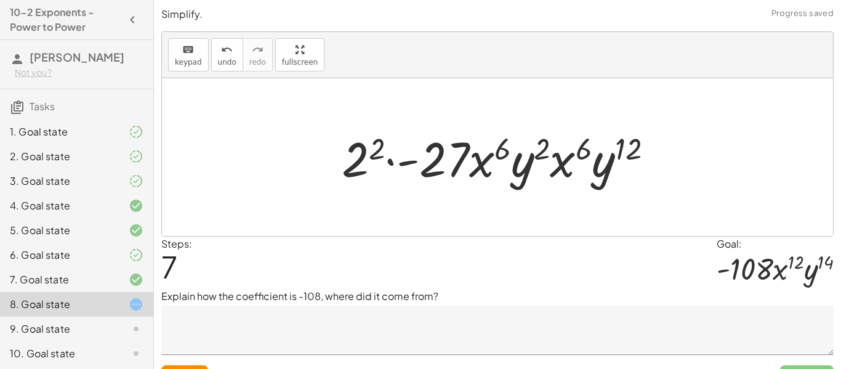
click at [382, 156] on div at bounding box center [502, 157] width 334 height 63
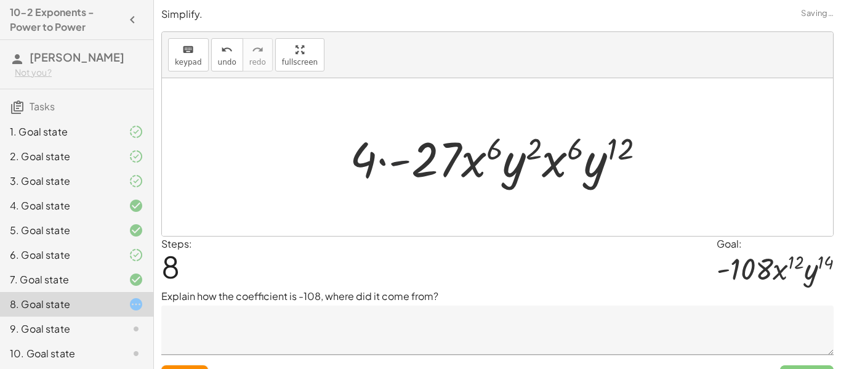
click at [389, 161] on div at bounding box center [502, 157] width 318 height 63
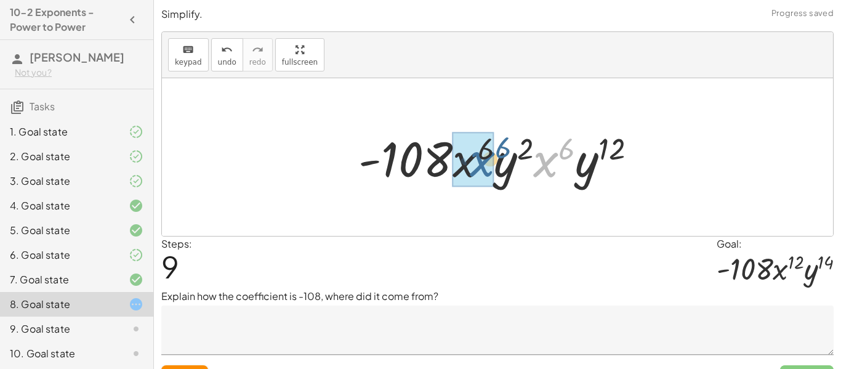
drag, startPoint x: 551, startPoint y: 169, endPoint x: 485, endPoint y: 169, distance: 65.8
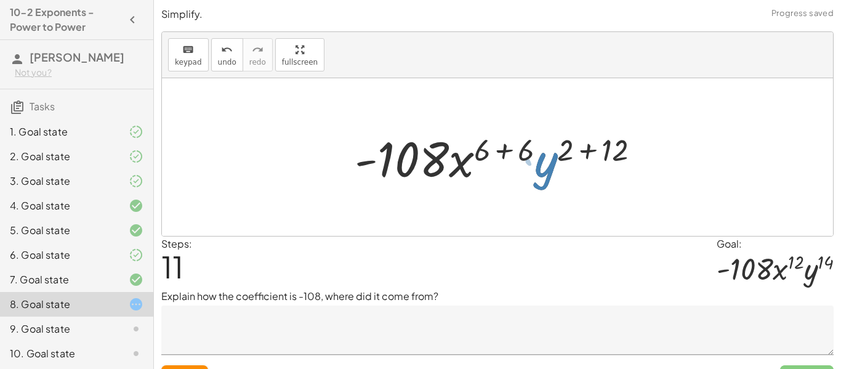
click at [508, 148] on div at bounding box center [501, 157] width 307 height 63
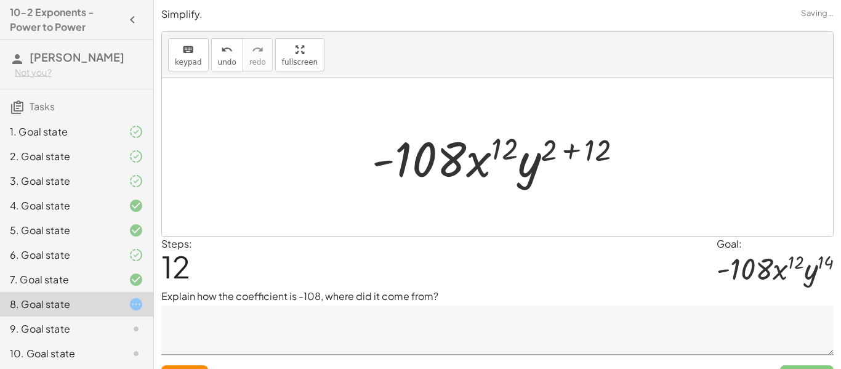
click at [563, 146] on div at bounding box center [501, 157] width 273 height 63
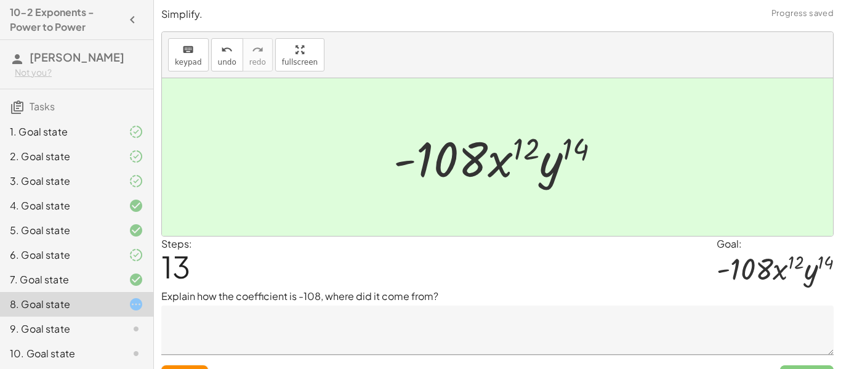
click at [485, 292] on p "Explain how the coefficient is -108, where did it come from?" at bounding box center [497, 296] width 672 height 15
click at [494, 320] on textarea at bounding box center [497, 329] width 672 height 49
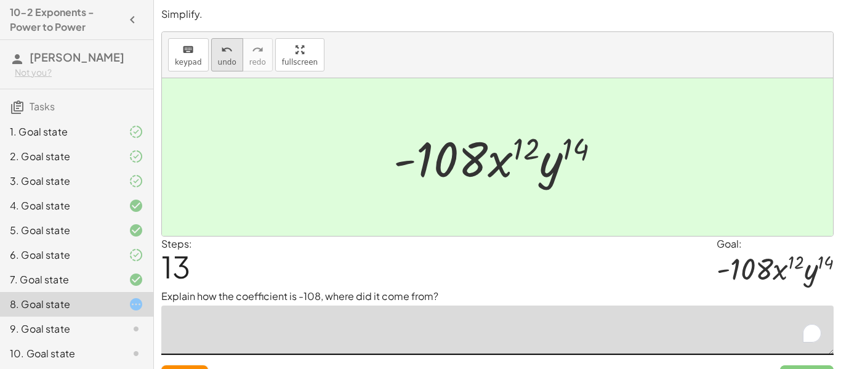
click at [223, 68] on button "undo undo" at bounding box center [227, 54] width 32 height 33
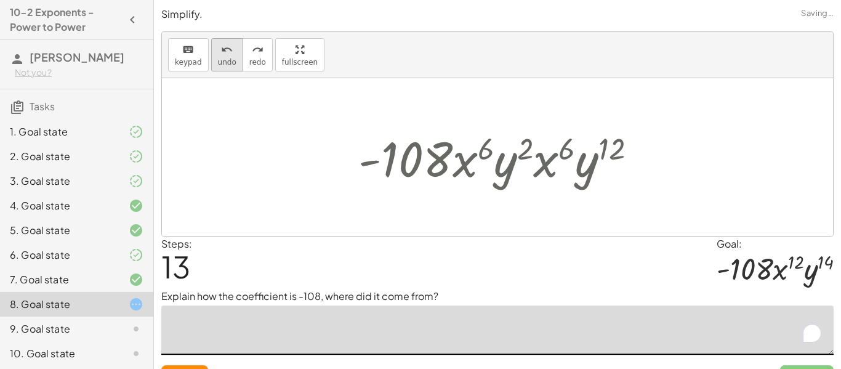
click at [223, 68] on button "undo undo" at bounding box center [227, 54] width 32 height 33
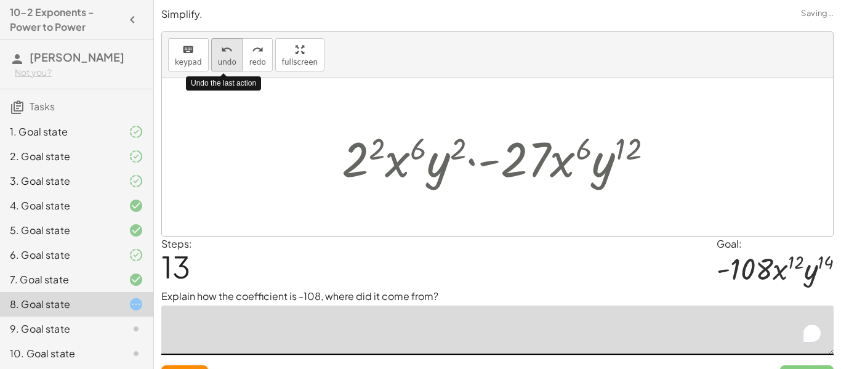
click at [223, 68] on button "undo undo" at bounding box center [227, 54] width 32 height 33
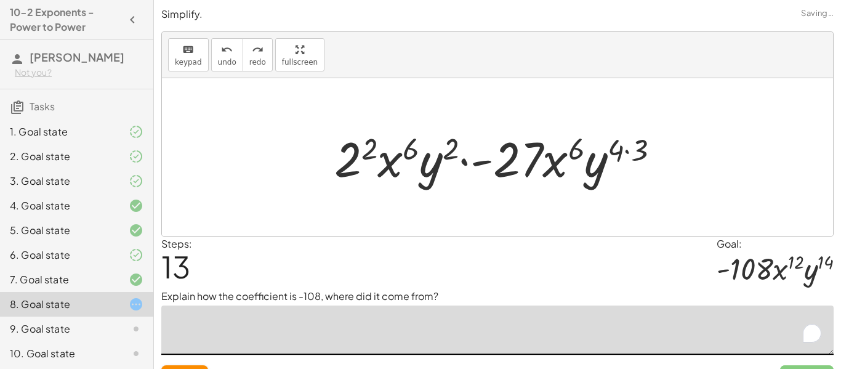
click at [313, 324] on textarea "To enrich screen reader interactions, please activate Accessibility in Grammarl…" at bounding box center [497, 329] width 672 height 49
click at [221, 46] on icon "undo" at bounding box center [227, 49] width 12 height 15
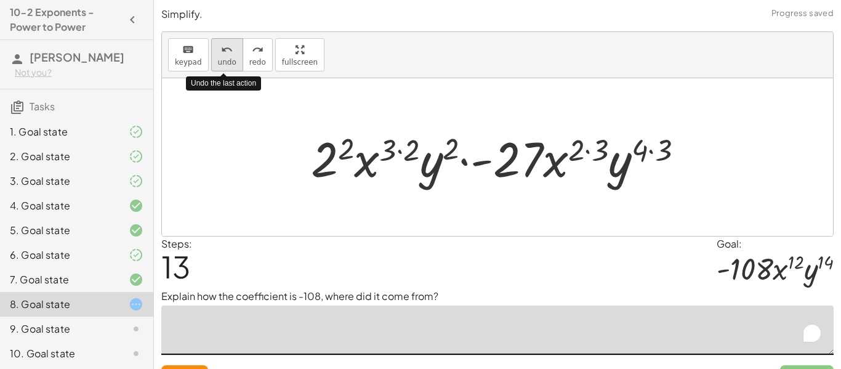
click at [221, 46] on icon "undo" at bounding box center [227, 49] width 12 height 15
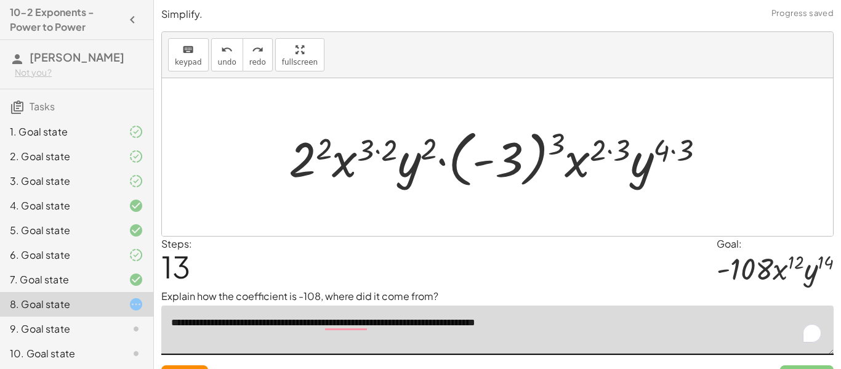
click at [554, 134] on div at bounding box center [501, 157] width 438 height 68
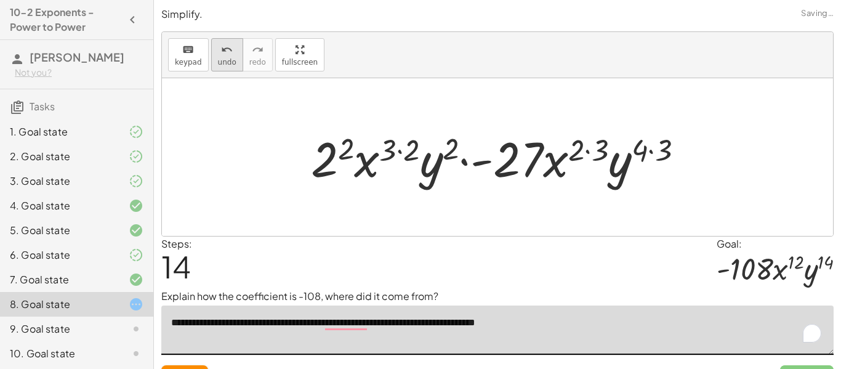
click at [226, 51] on icon "undo" at bounding box center [227, 49] width 12 height 15
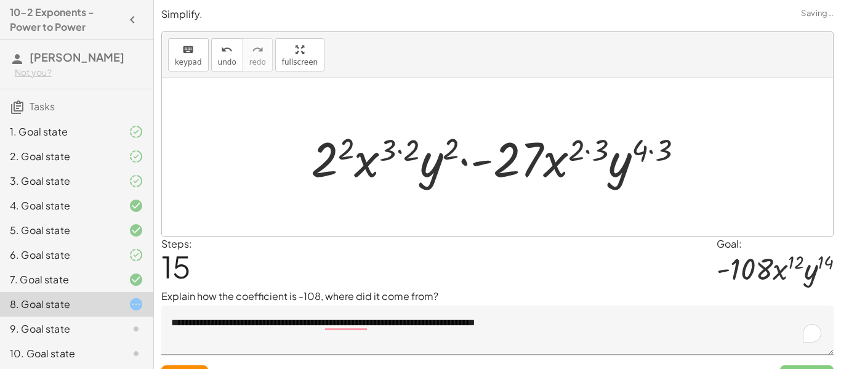
click at [450, 140] on div at bounding box center [502, 157] width 394 height 63
click at [409, 147] on div at bounding box center [502, 157] width 394 height 63
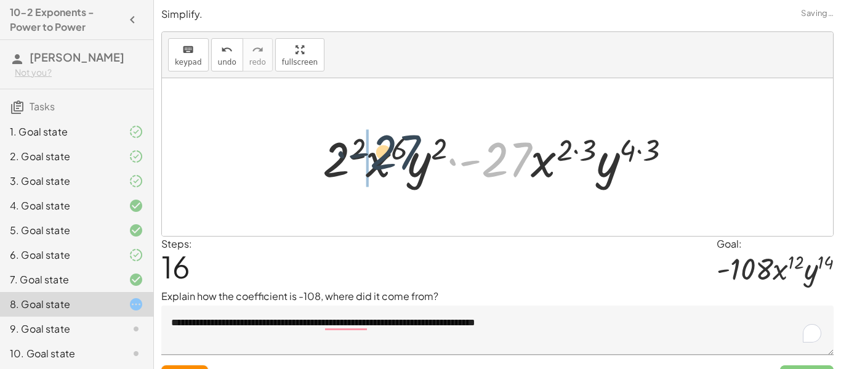
drag, startPoint x: 511, startPoint y: 157, endPoint x: 363, endPoint y: 151, distance: 147.8
click at [363, 151] on div at bounding box center [501, 157] width 371 height 63
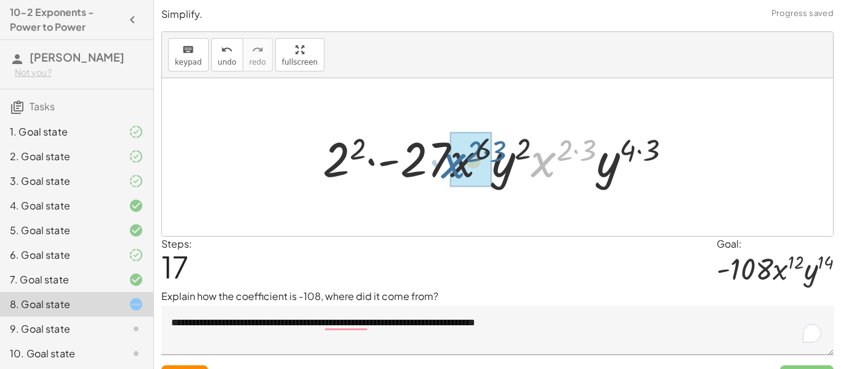
drag, startPoint x: 551, startPoint y: 157, endPoint x: 460, endPoint y: 158, distance: 91.1
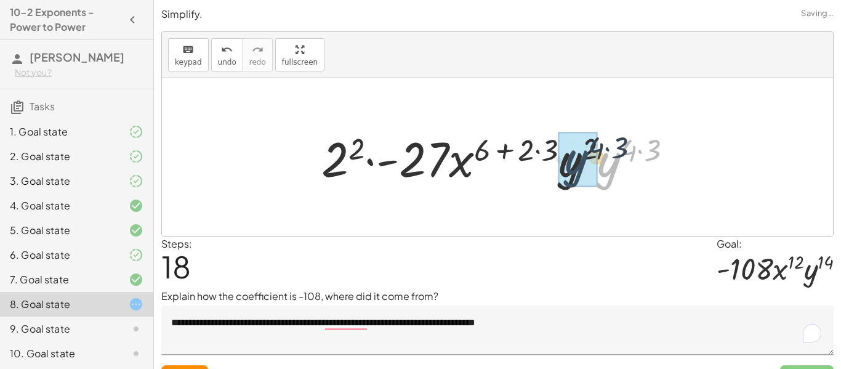
drag, startPoint x: 613, startPoint y: 172, endPoint x: 579, endPoint y: 170, distance: 33.9
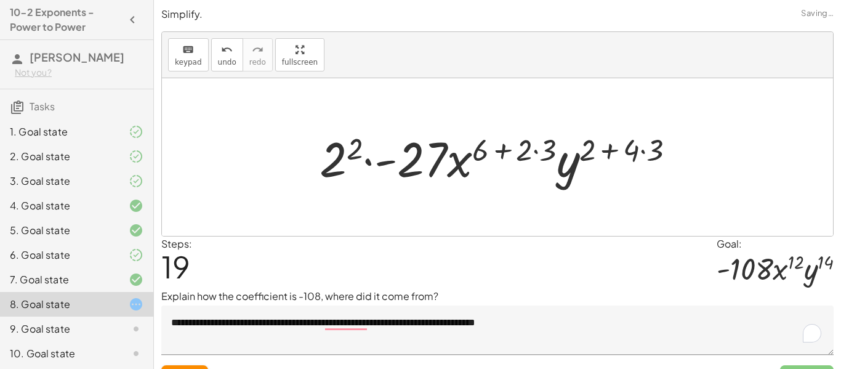
click at [618, 150] on div at bounding box center [501, 157] width 377 height 63
click at [651, 150] on div at bounding box center [501, 157] width 377 height 63
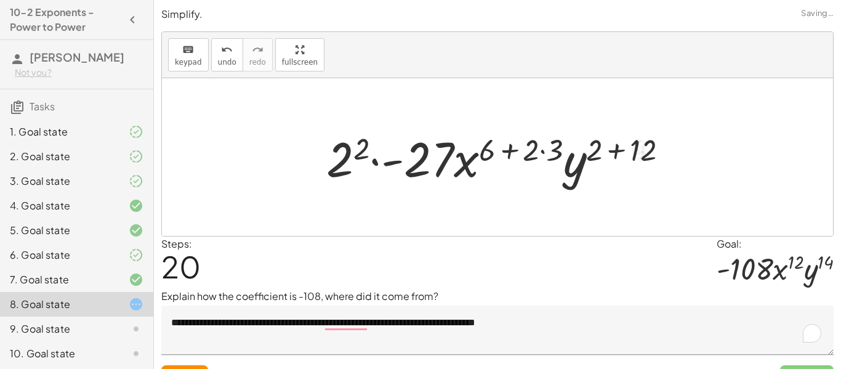
click at [626, 148] on div at bounding box center [502, 157] width 364 height 63
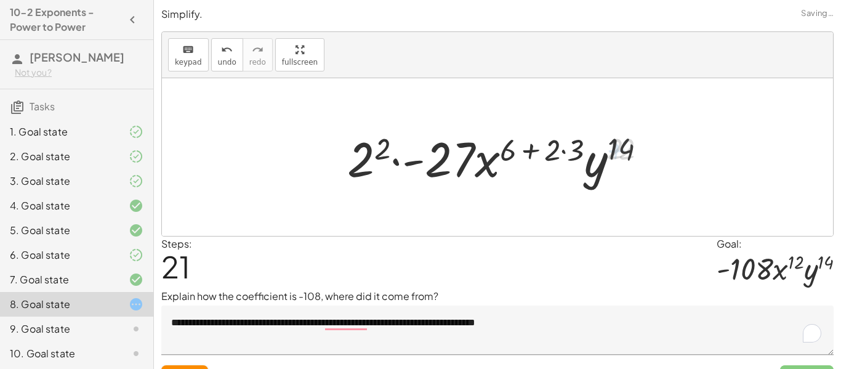
click at [575, 146] on div at bounding box center [501, 157] width 320 height 63
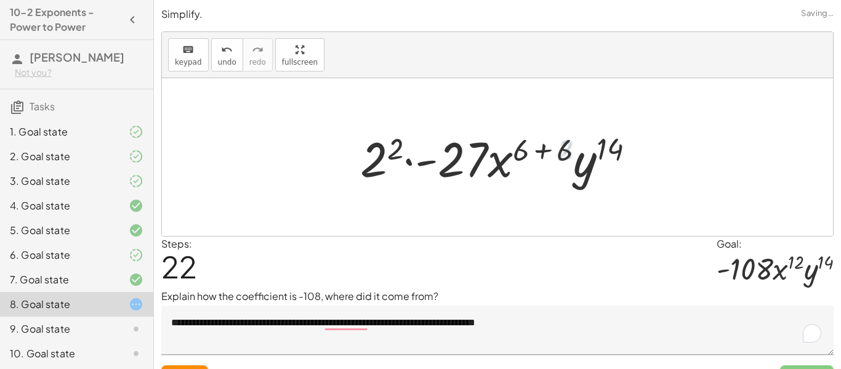
click at [542, 151] on div at bounding box center [502, 157] width 297 height 63
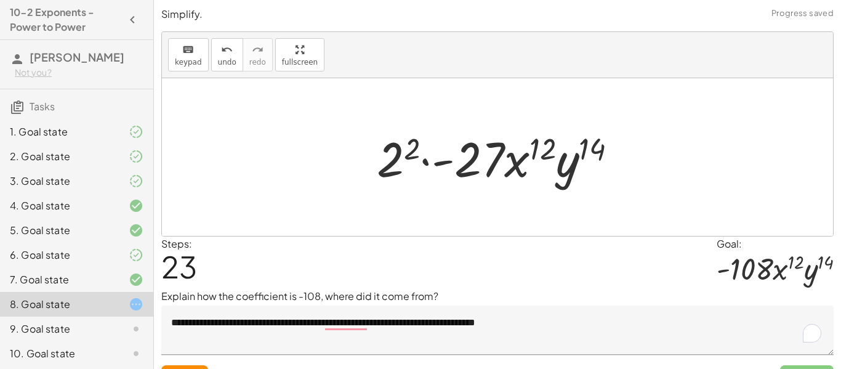
click at [418, 162] on div at bounding box center [501, 157] width 262 height 63
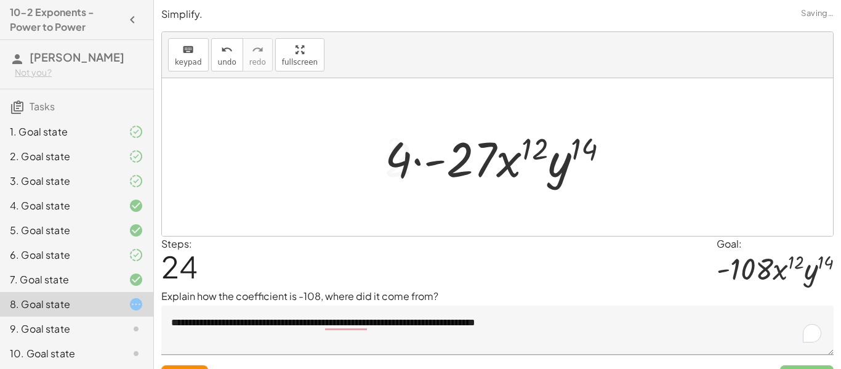
click at [418, 164] on div at bounding box center [501, 157] width 246 height 63
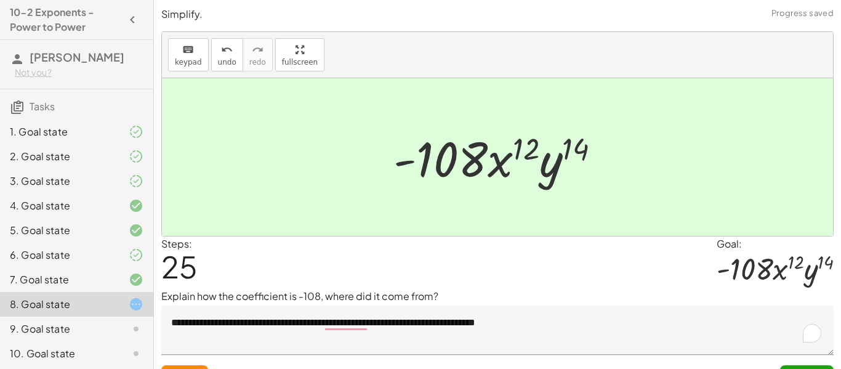
click at [606, 320] on textarea "**********" at bounding box center [497, 329] width 672 height 49
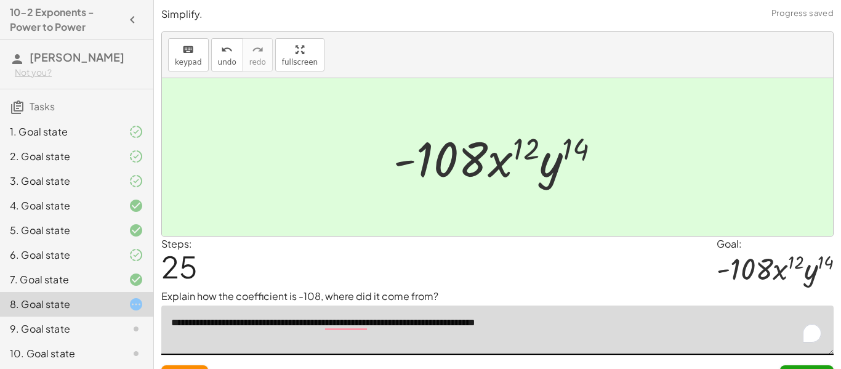
scroll to position [26, 0]
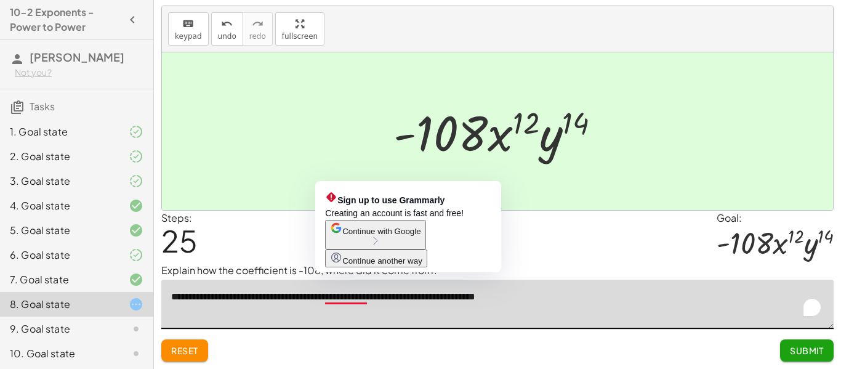
click at [347, 296] on textarea "**********" at bounding box center [497, 303] width 672 height 49
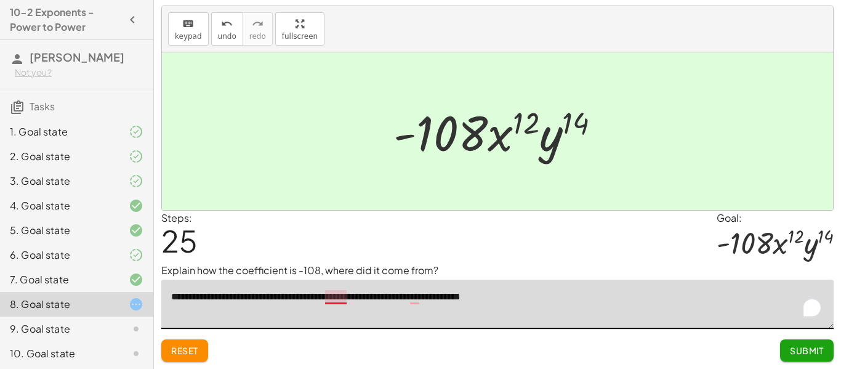
click at [336, 298] on textarea "**********" at bounding box center [497, 303] width 672 height 49
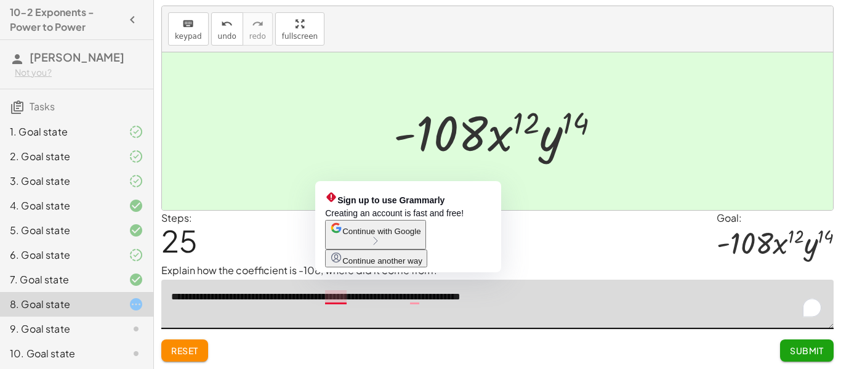
click at [336, 298] on textarea "**********" at bounding box center [497, 303] width 672 height 49
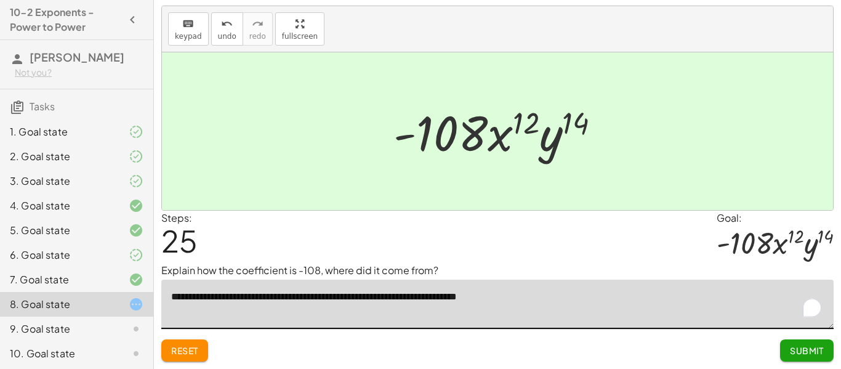
click at [537, 310] on textarea "**********" at bounding box center [497, 303] width 672 height 49
type textarea "**********"
click at [801, 349] on span "Submit" at bounding box center [806, 350] width 34 height 11
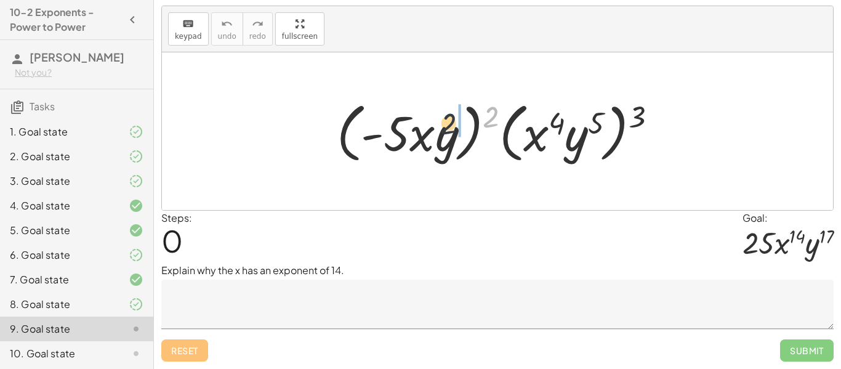
drag, startPoint x: 495, startPoint y: 114, endPoint x: 444, endPoint y: 121, distance: 51.6
click at [444, 121] on div at bounding box center [501, 131] width 342 height 71
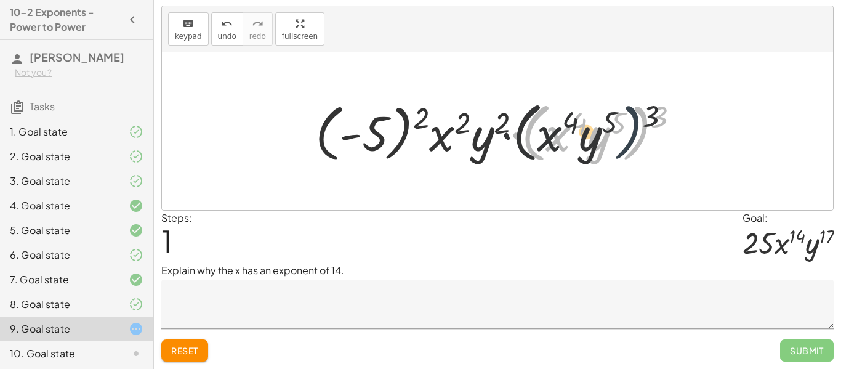
drag, startPoint x: 649, startPoint y: 113, endPoint x: 600, endPoint y: 120, distance: 49.2
click at [600, 120] on div at bounding box center [502, 131] width 386 height 71
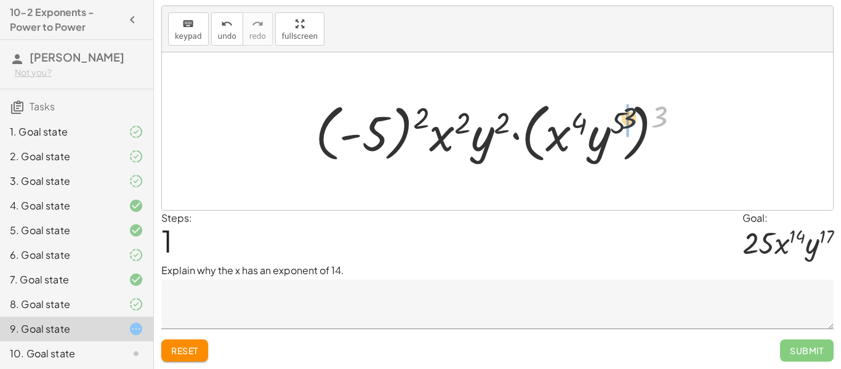
drag, startPoint x: 666, startPoint y: 108, endPoint x: 592, endPoint y: 115, distance: 74.1
click at [592, 115] on div at bounding box center [502, 131] width 386 height 71
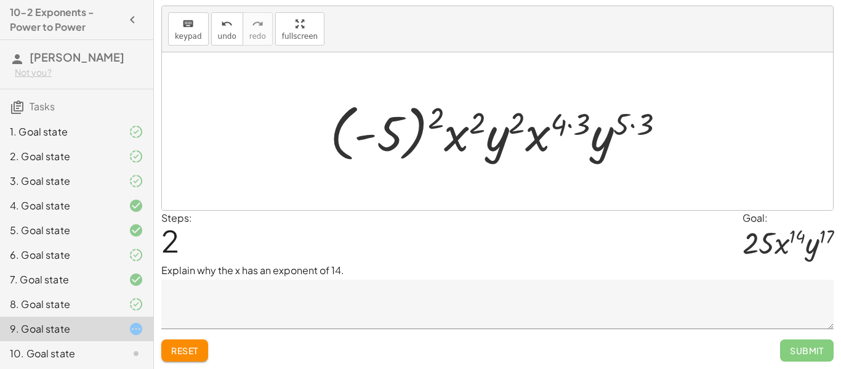
click at [430, 116] on div at bounding box center [502, 131] width 357 height 68
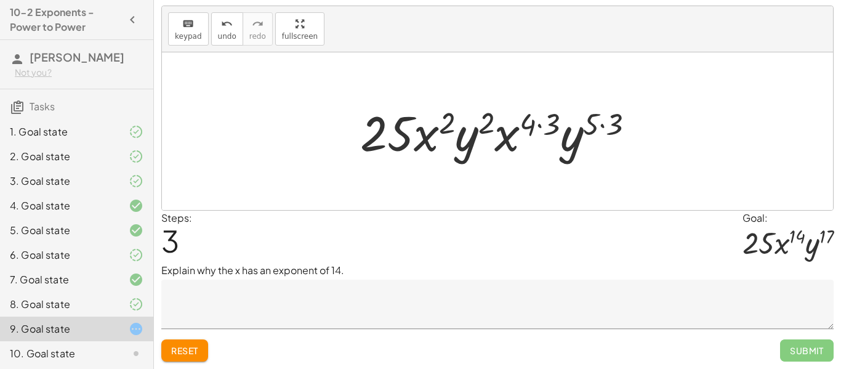
click at [541, 117] on div at bounding box center [502, 131] width 297 height 63
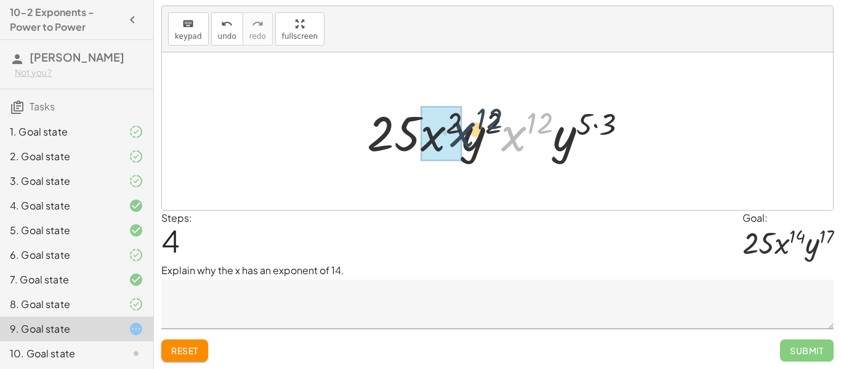
drag, startPoint x: 503, startPoint y: 137, endPoint x: 420, endPoint y: 129, distance: 83.4
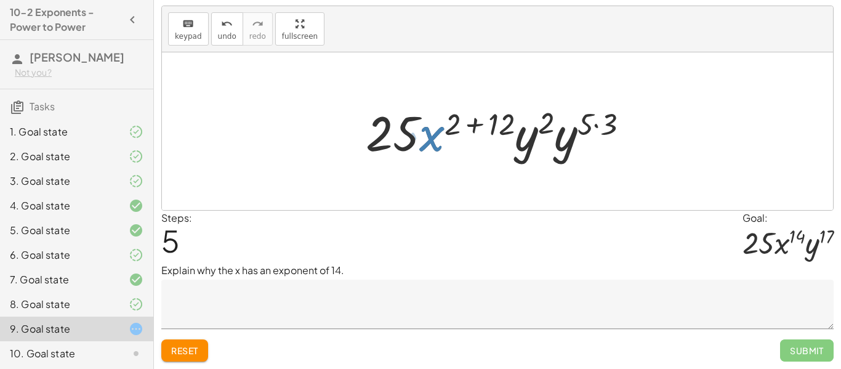
click at [474, 121] on div at bounding box center [501, 131] width 285 height 63
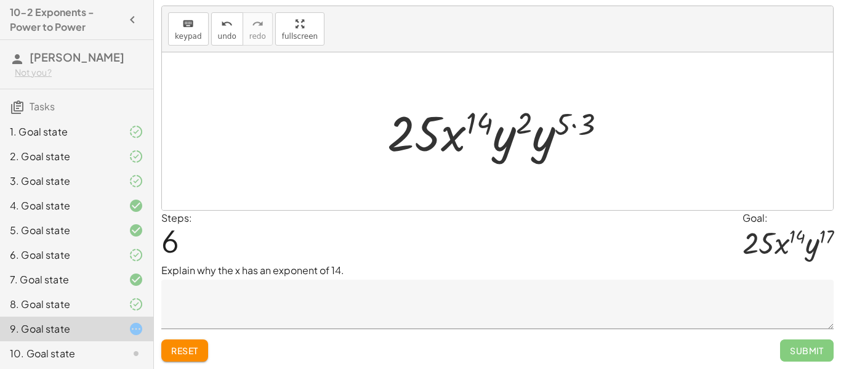
click at [573, 129] on div at bounding box center [501, 131] width 241 height 63
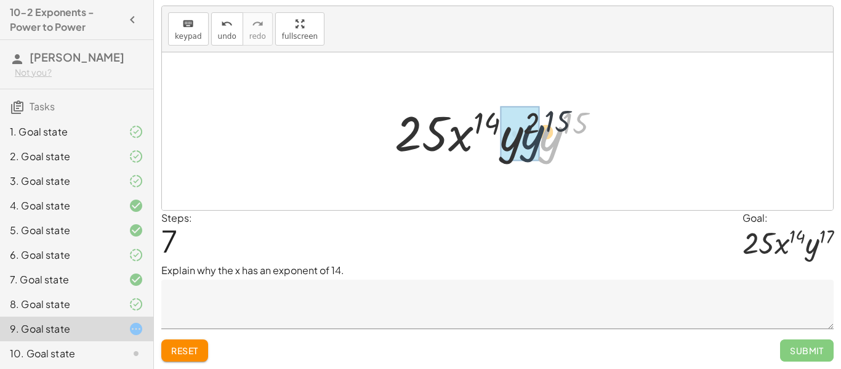
drag, startPoint x: 546, startPoint y: 135, endPoint x: 526, endPoint y: 134, distance: 20.4
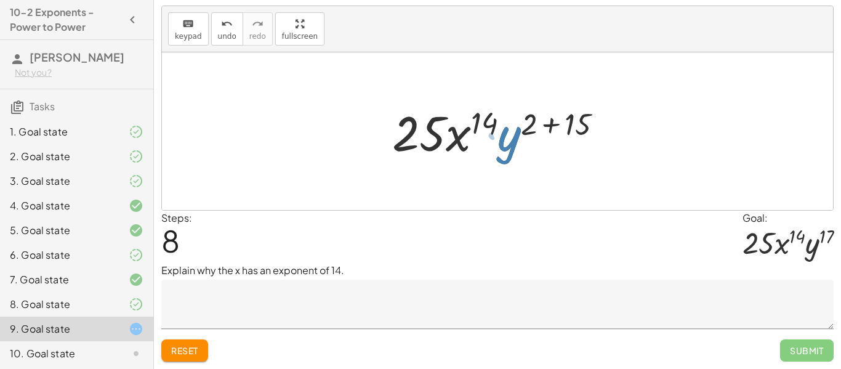
click at [554, 126] on div at bounding box center [502, 131] width 232 height 63
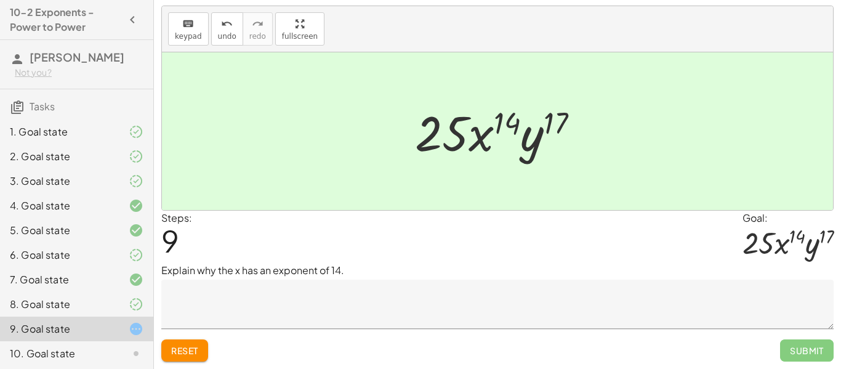
click at [453, 310] on textarea at bounding box center [497, 303] width 672 height 49
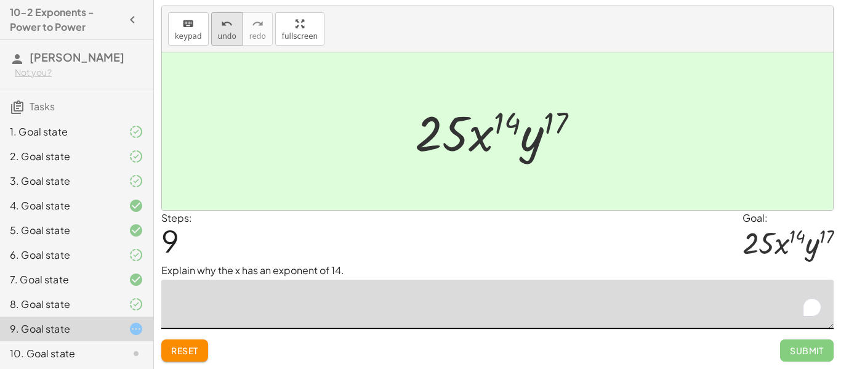
click at [220, 39] on span "undo" at bounding box center [227, 36] width 18 height 9
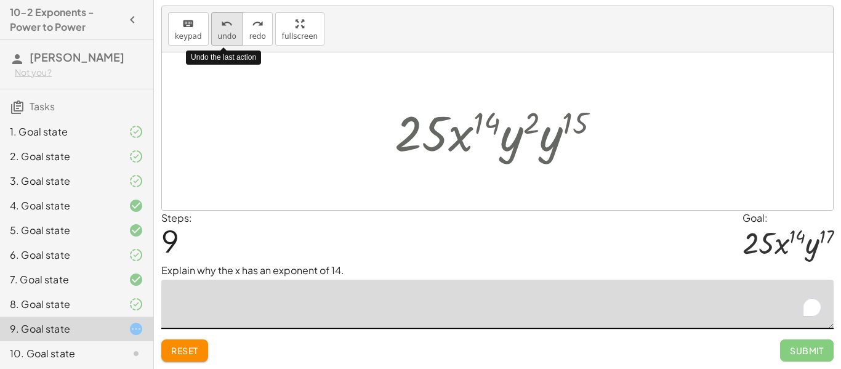
click at [220, 39] on span "undo" at bounding box center [227, 36] width 18 height 9
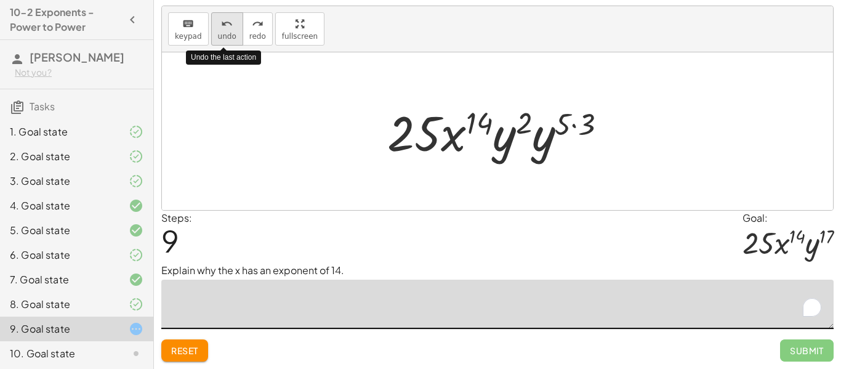
click at [220, 39] on span "undo" at bounding box center [227, 36] width 18 height 9
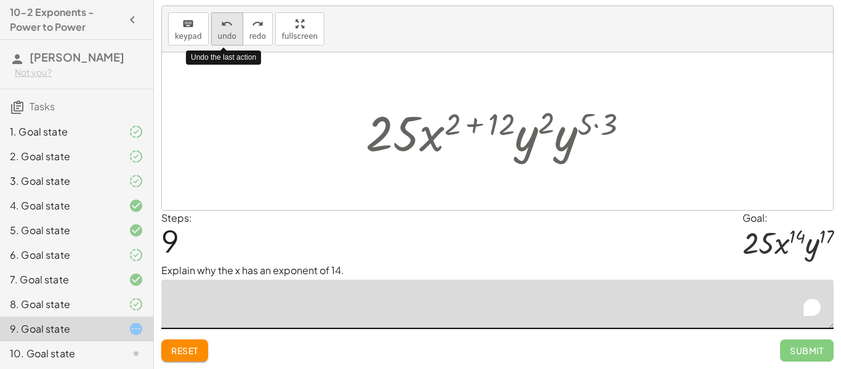
click at [220, 39] on span "undo" at bounding box center [227, 36] width 18 height 9
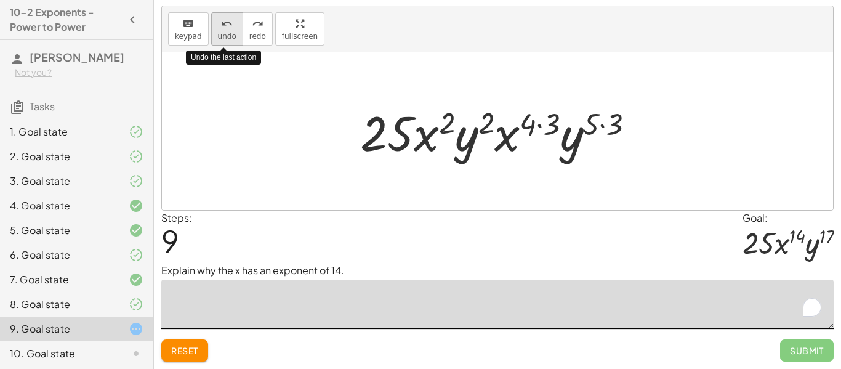
click at [220, 39] on span "undo" at bounding box center [227, 36] width 18 height 9
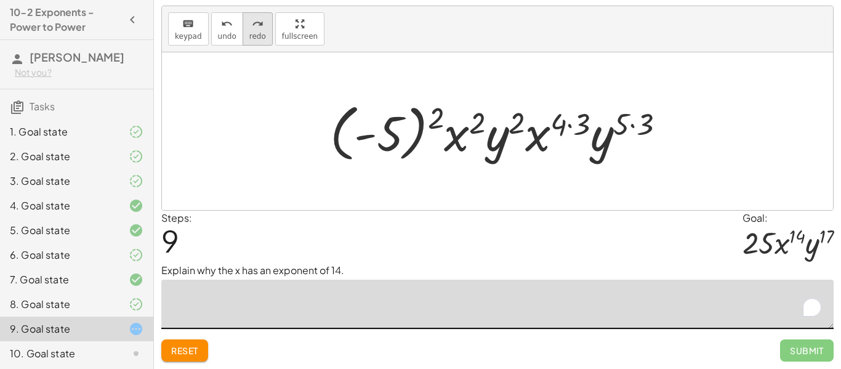
click at [268, 34] on button "redo redo" at bounding box center [257, 28] width 30 height 33
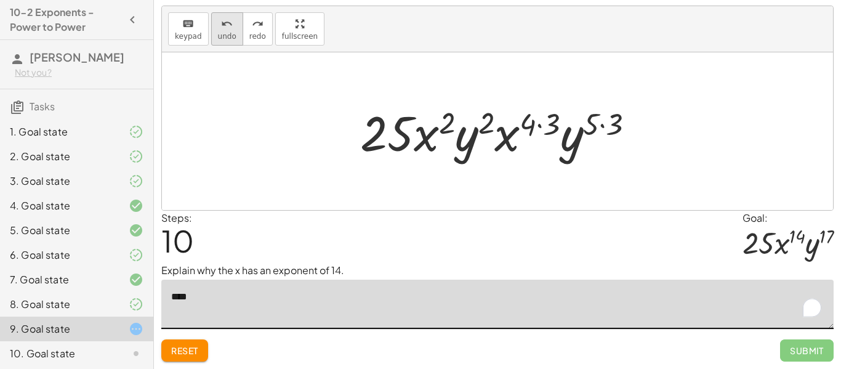
click at [232, 19] on div "undo" at bounding box center [227, 23] width 18 height 15
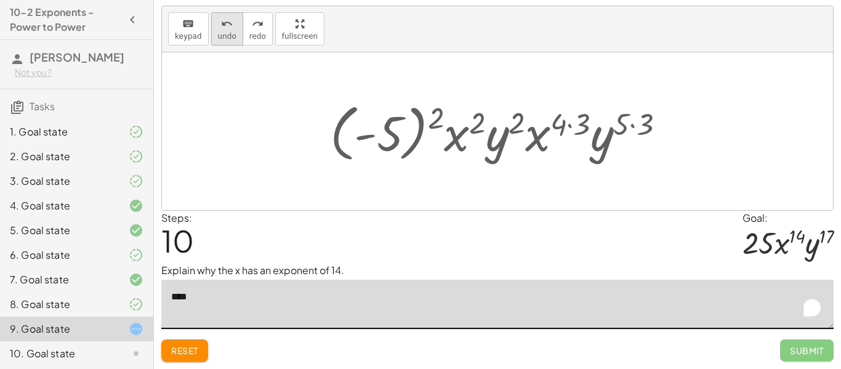
click at [232, 19] on div "undo" at bounding box center [227, 23] width 18 height 15
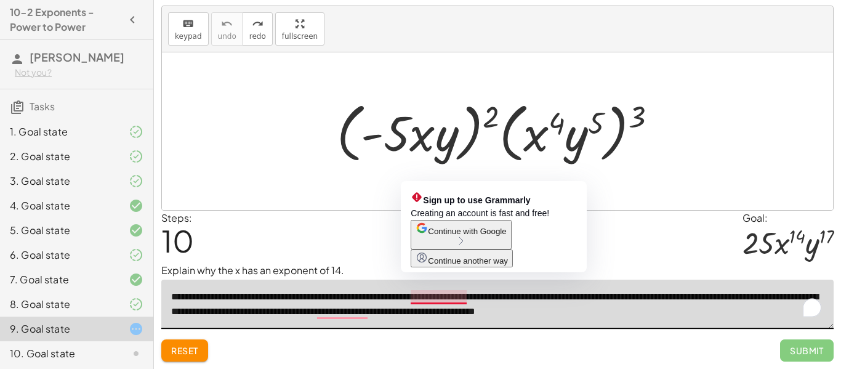
click at [436, 298] on textarea "**********" at bounding box center [497, 303] width 672 height 49
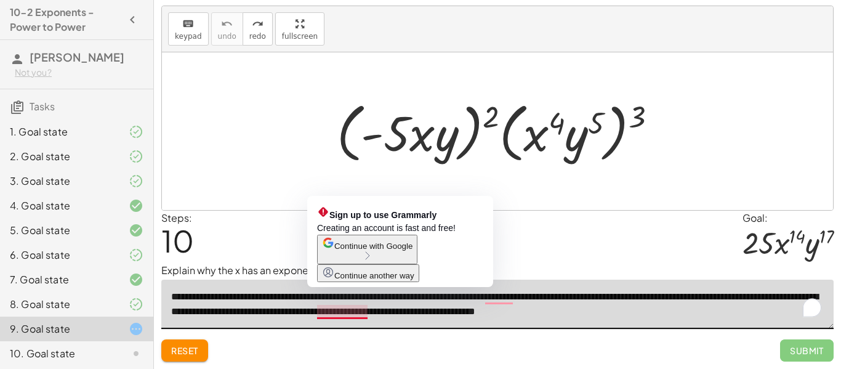
click at [362, 309] on textarea "**********" at bounding box center [497, 303] width 672 height 49
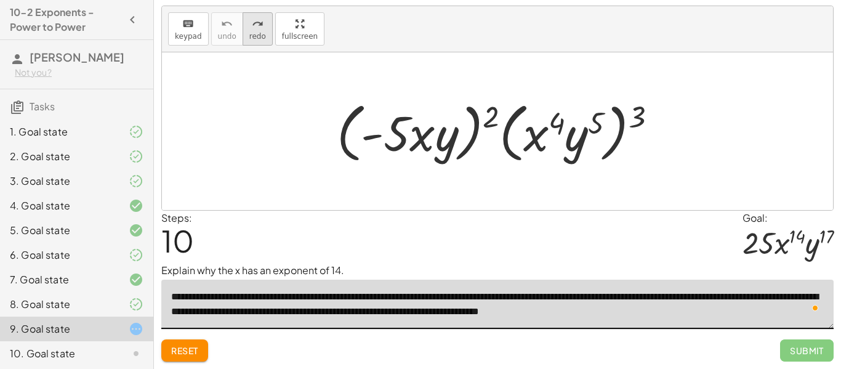
click at [242, 20] on button "redo redo" at bounding box center [257, 28] width 30 height 33
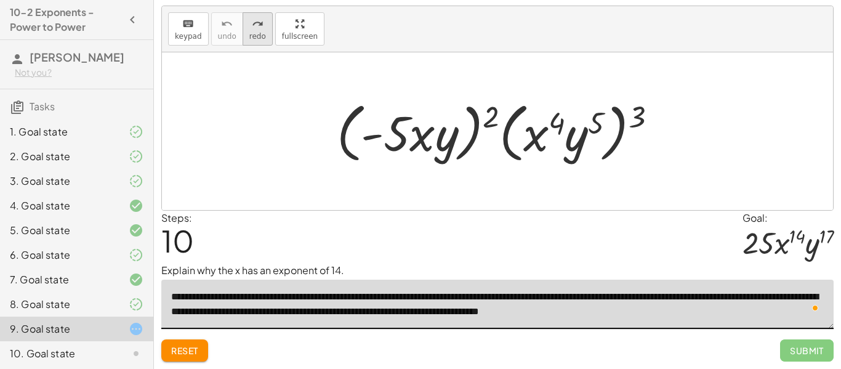
click at [242, 20] on button "redo redo" at bounding box center [257, 28] width 30 height 33
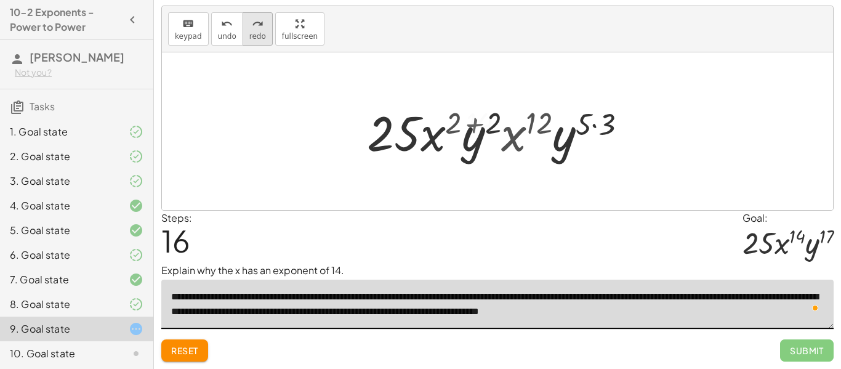
click at [242, 20] on button "redo redo" at bounding box center [257, 28] width 30 height 33
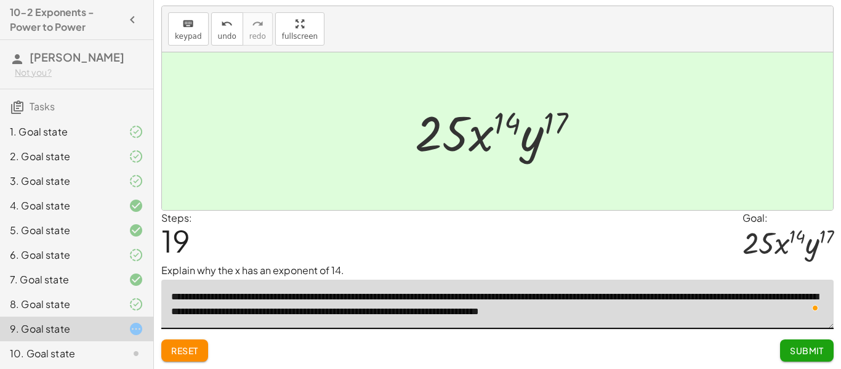
click at [775, 317] on textarea "**********" at bounding box center [497, 303] width 672 height 49
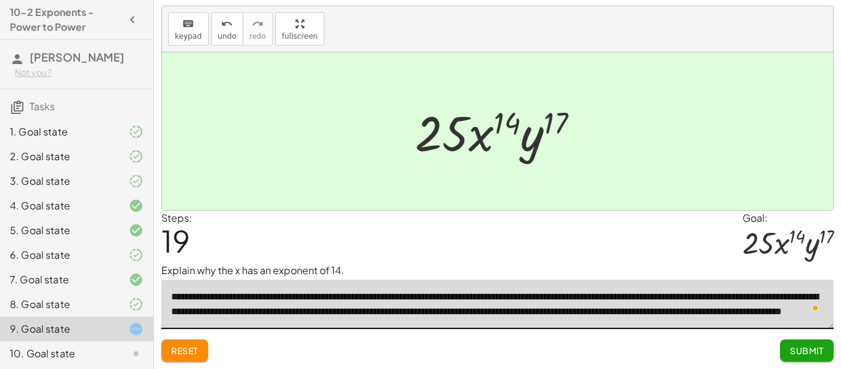
scroll to position [51, 0]
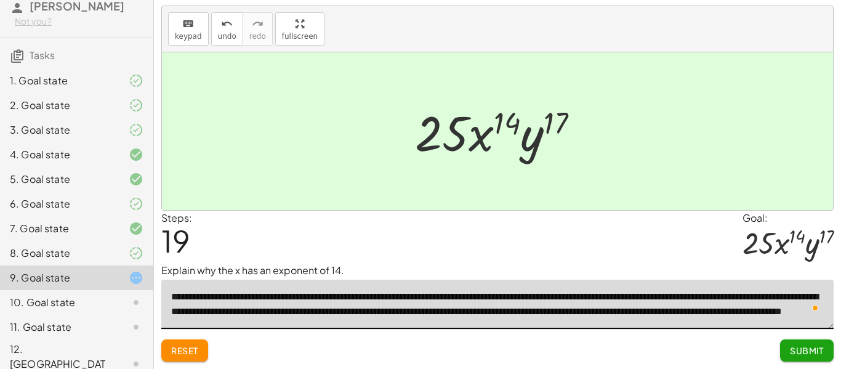
type textarea "**********"
click at [799, 354] on span "Submit" at bounding box center [806, 350] width 34 height 11
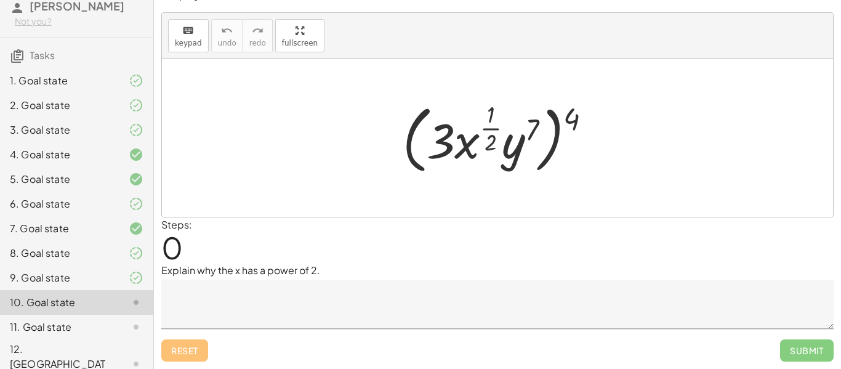
scroll to position [19, 0]
drag, startPoint x: 575, startPoint y: 123, endPoint x: 498, endPoint y: 127, distance: 77.0
click at [498, 127] on div at bounding box center [501, 138] width 210 height 80
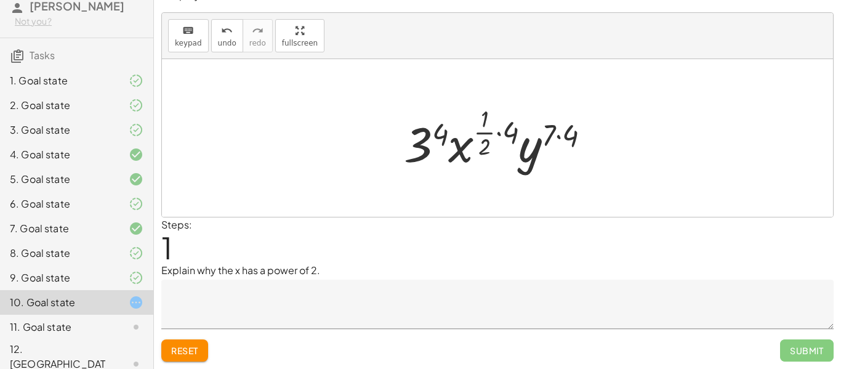
click at [497, 129] on div at bounding box center [501, 138] width 209 height 73
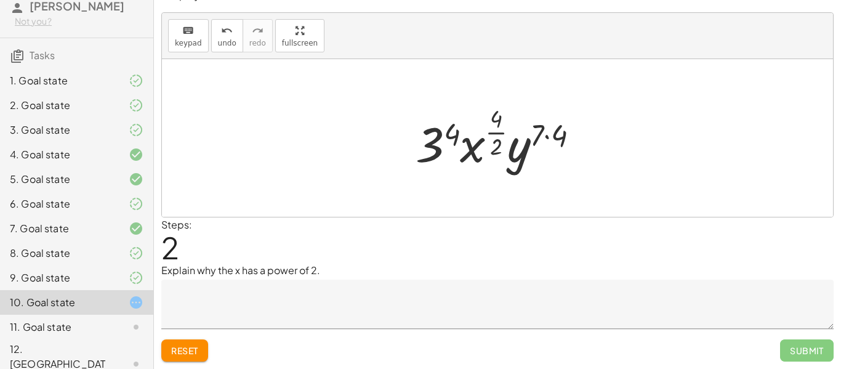
click at [449, 135] on div at bounding box center [501, 138] width 185 height 73
click at [546, 136] on div at bounding box center [502, 138] width 188 height 73
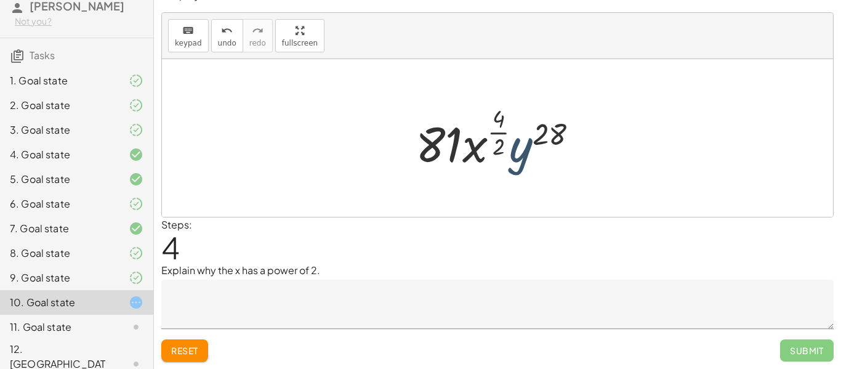
click at [523, 159] on div at bounding box center [501, 138] width 185 height 73
